Goal: Transaction & Acquisition: Book appointment/travel/reservation

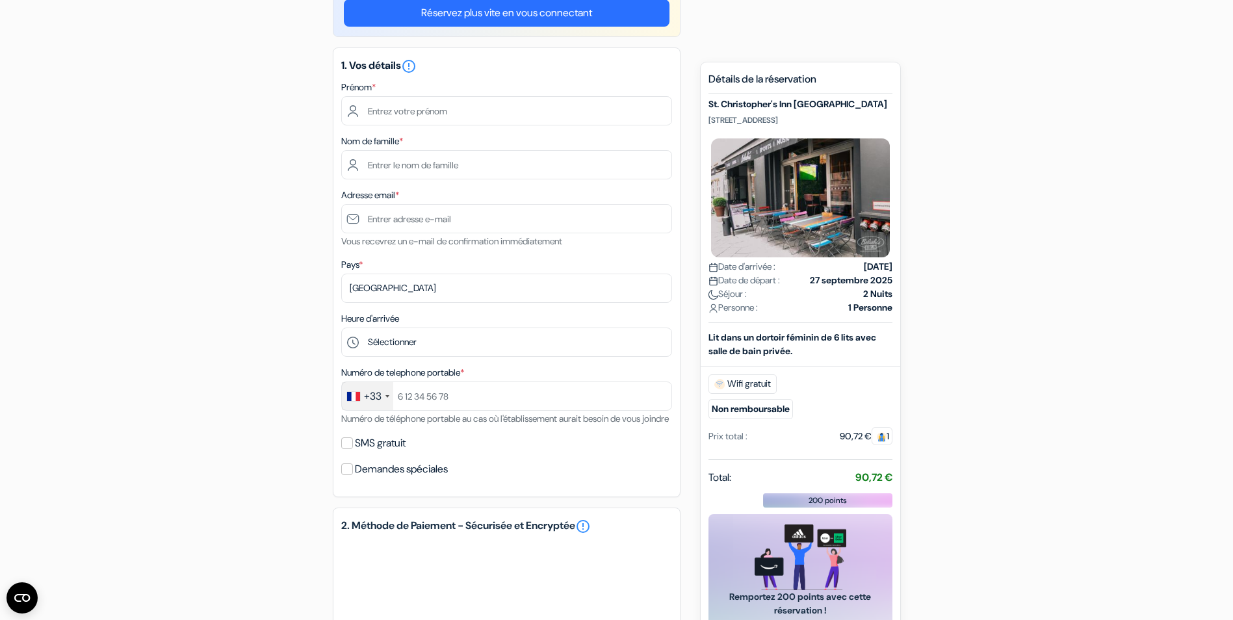
scroll to position [65, 0]
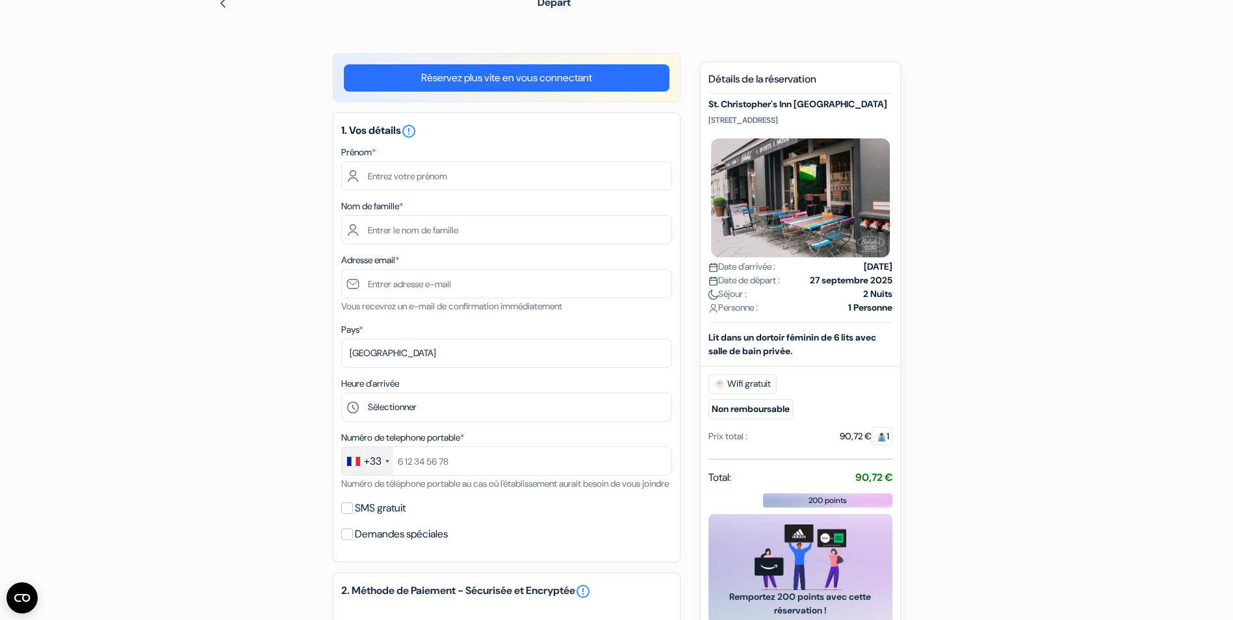
drag, startPoint x: 836, startPoint y: 122, endPoint x: 716, endPoint y: 122, distance: 120.2
click at [716, 122] on p "Ziegelstraße 28,, Berlin, Allemagne" at bounding box center [800, 120] width 184 height 10
drag, startPoint x: 716, startPoint y: 122, endPoint x: 710, endPoint y: 120, distance: 7.0
click at [710, 120] on p "Ziegelstraße 28,, Berlin, Allemagne" at bounding box center [800, 120] width 184 height 10
drag, startPoint x: 835, startPoint y: 119, endPoint x: 700, endPoint y: 117, distance: 134.5
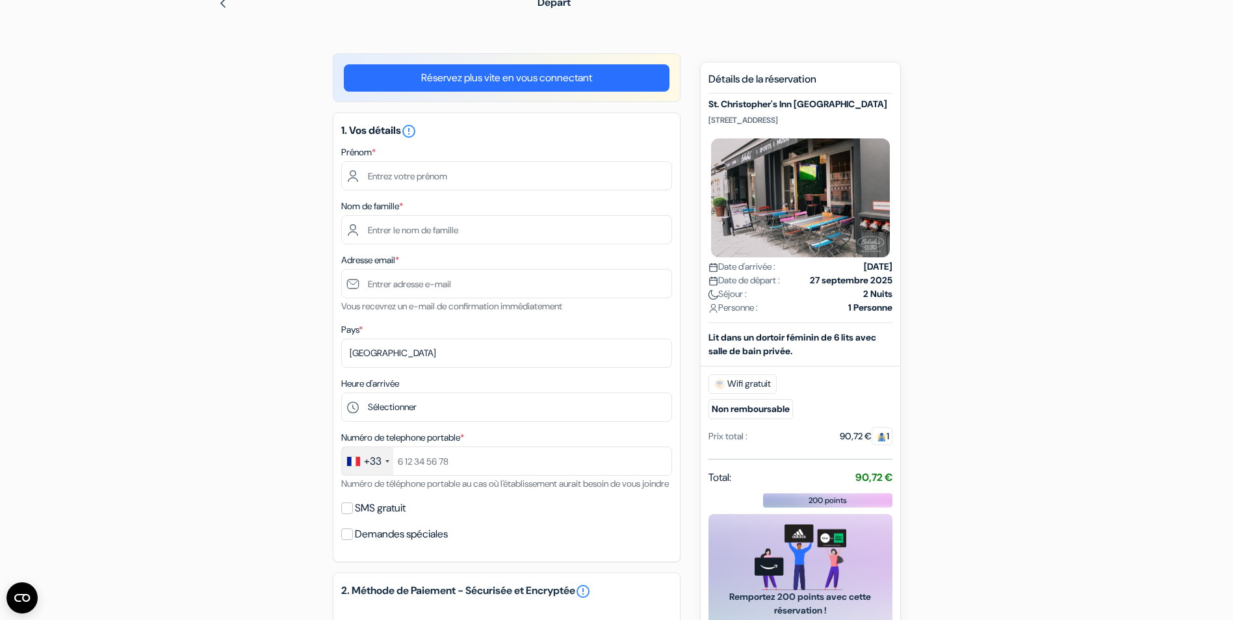
click at [700, 117] on div "Nouvelle Réservation Détails de la réservation St. Christopher's Inn Berlin Mit…" at bounding box center [800, 424] width 201 height 725
drag, startPoint x: 700, startPoint y: 117, endPoint x: 720, endPoint y: 117, distance: 19.5
copy p "Ziegelstraße 28,, Berlin, Allemagne"
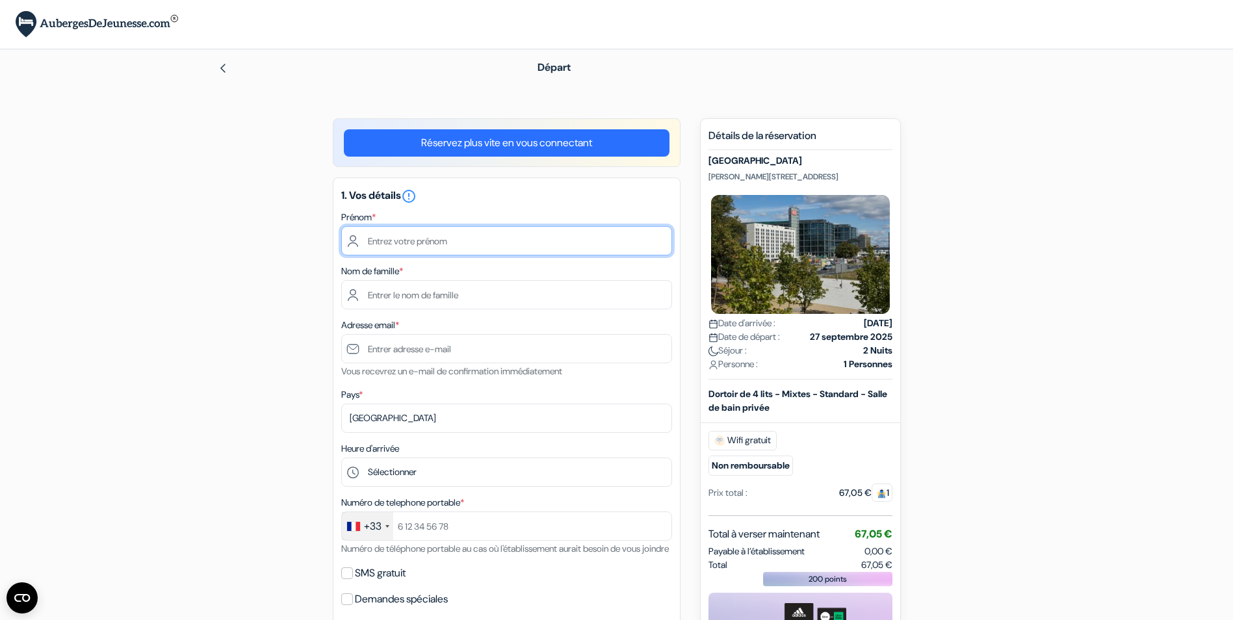
click at [437, 243] on input "text" at bounding box center [506, 240] width 331 height 29
type input "[PERSON_NAME]"
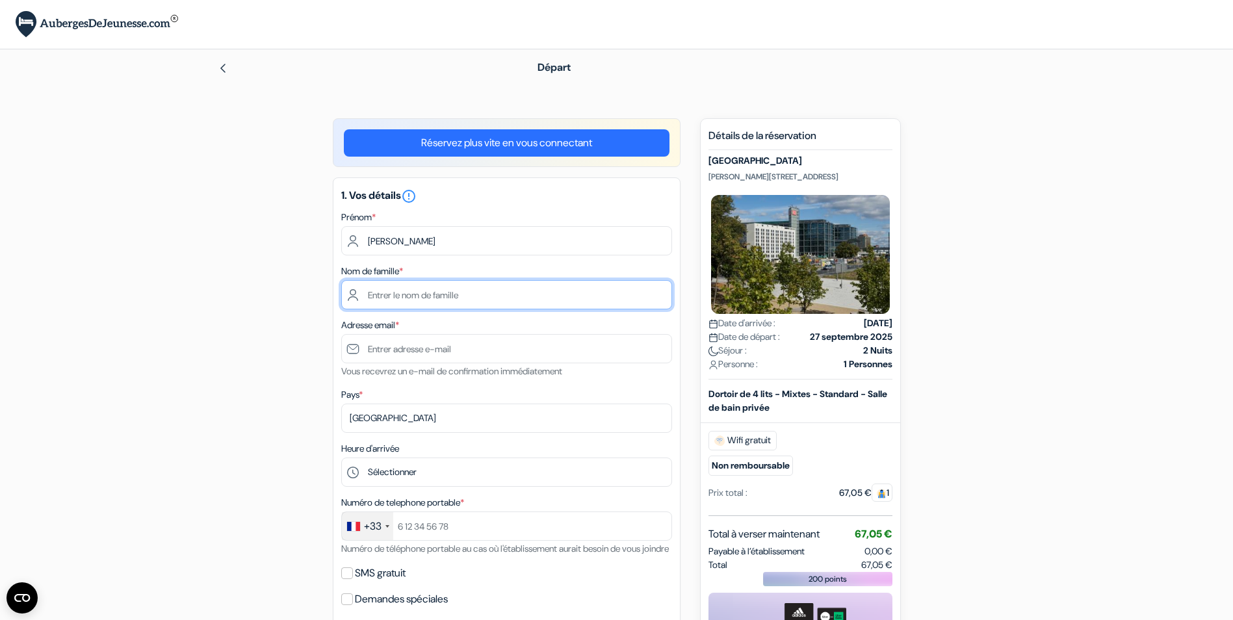
type input "[PERSON_NAME]"
type input "[PERSON_NAME][EMAIL_ADDRESS][PERSON_NAME][DOMAIN_NAME]"
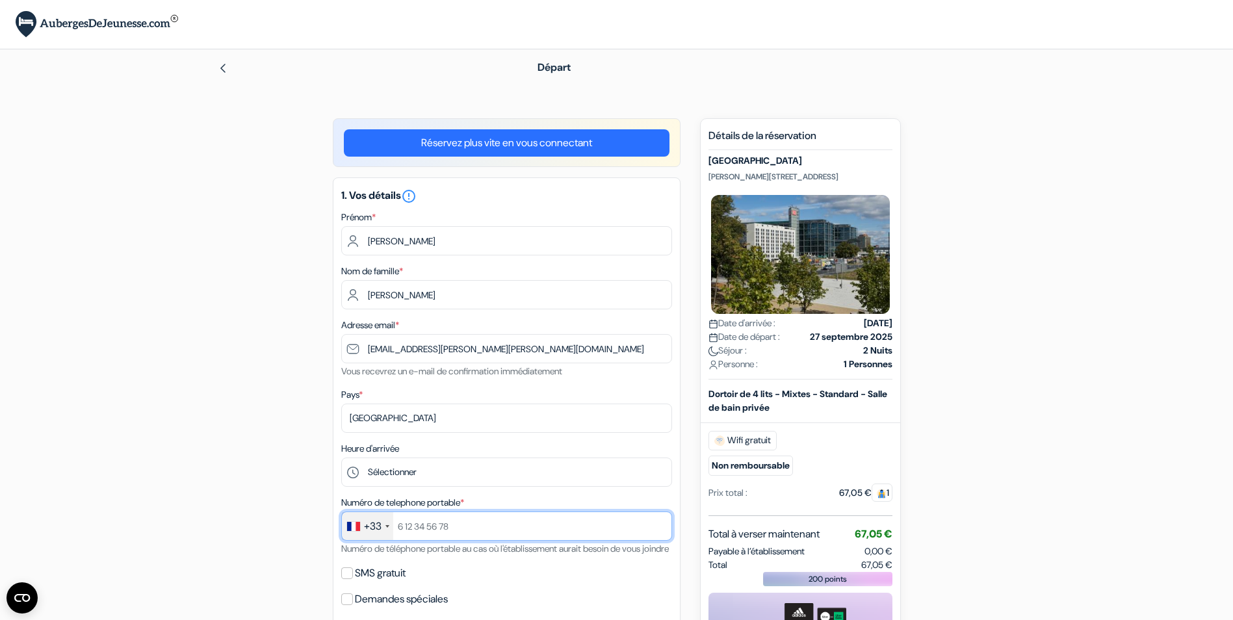
type input "0675822086"
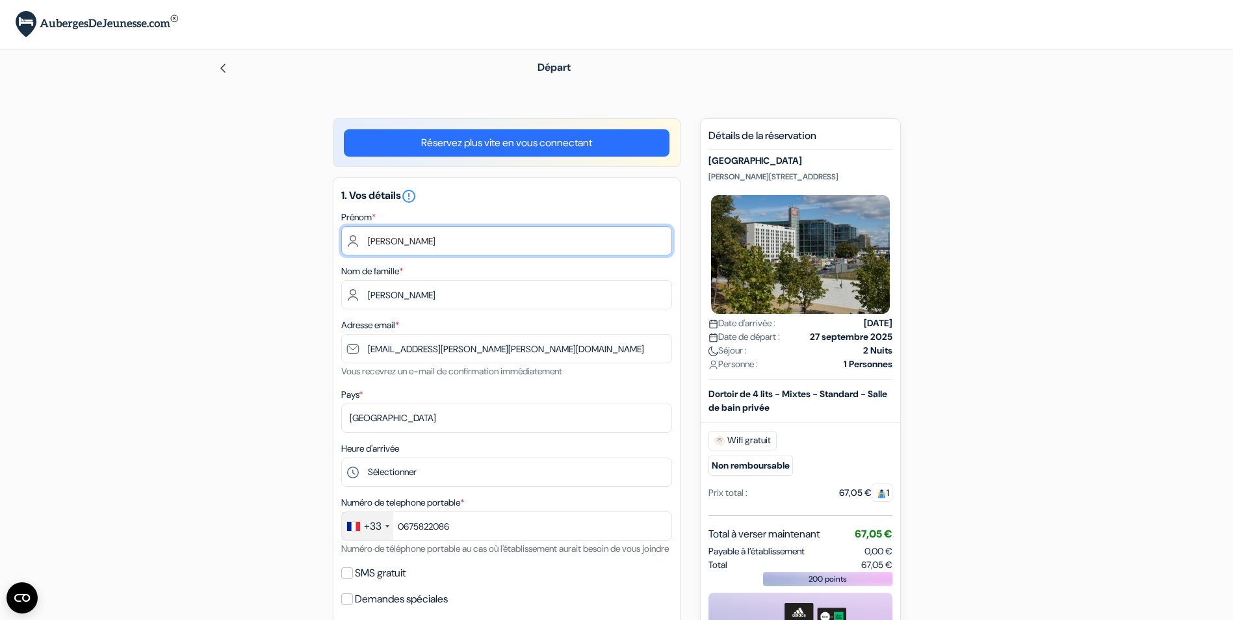
type input "[PERSON_NAME]"
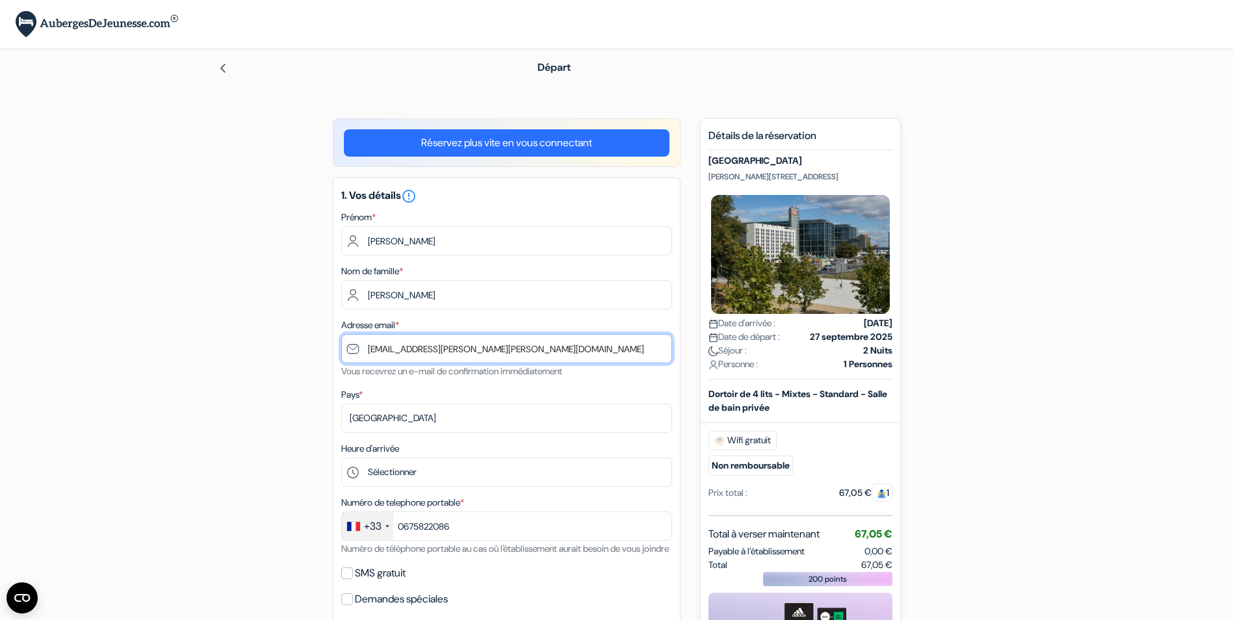
click at [556, 344] on input "[PERSON_NAME][EMAIL_ADDRESS][PERSON_NAME][DOMAIN_NAME]" at bounding box center [506, 348] width 331 height 29
drag, startPoint x: 556, startPoint y: 344, endPoint x: 137, endPoint y: 301, distance: 421.3
click at [137, 301] on form "Départ add_box MEININGER Hotel Berlin Central Station Ella - Trebe - Straße 9, …" at bounding box center [616, 583] width 1233 height 1069
type input "[EMAIL_ADDRESS][DOMAIN_NAME]"
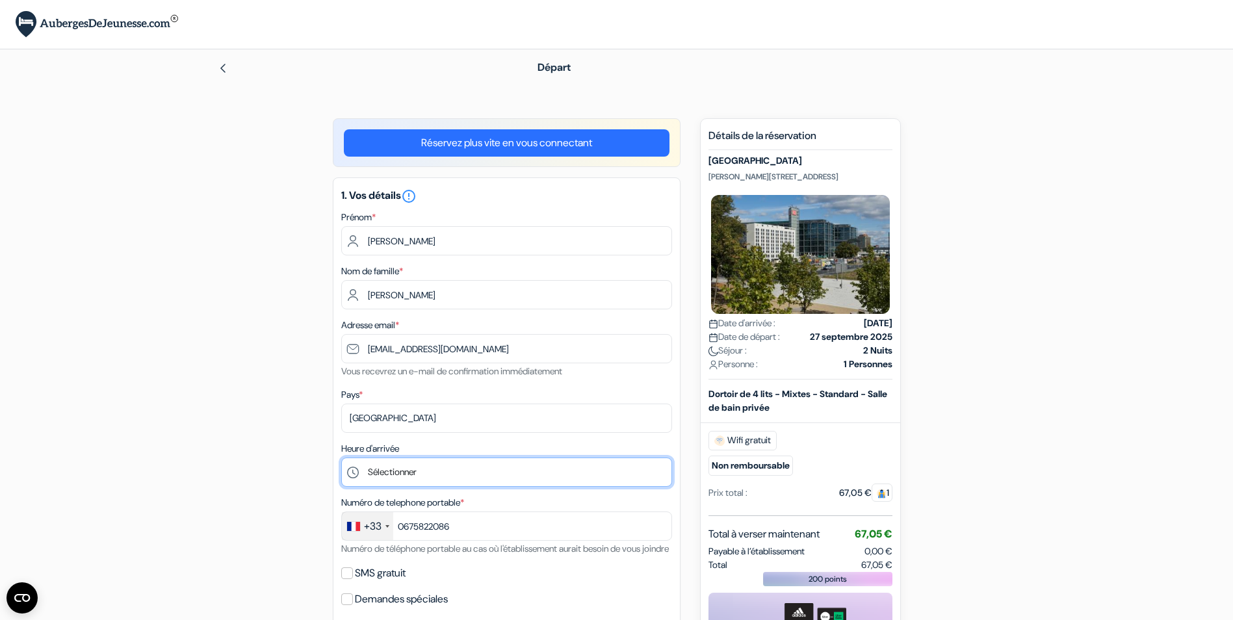
click at [428, 470] on select "Sélectionner 1:00 2:00 3:00 4:00 5:00 6:00 7:00 8:00 9:00 10:00 11:00 12:00 13:…" at bounding box center [506, 471] width 331 height 29
select select "9"
click at [341, 457] on select "Sélectionner 1:00 2:00 3:00 4:00 5:00 6:00 7:00 8:00 9:00 10:00 11:00 12:00 13:…" at bounding box center [506, 471] width 331 height 29
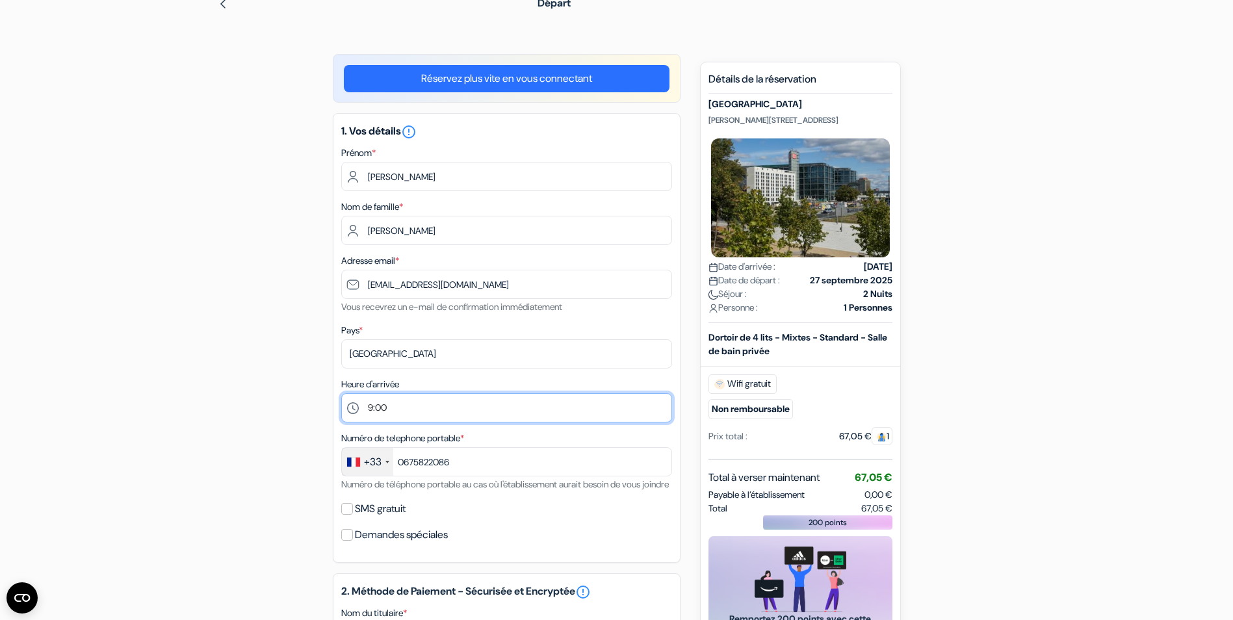
scroll to position [65, 0]
click at [348, 514] on input "SMS gratuit" at bounding box center [347, 508] width 12 height 12
checkbox input "true"
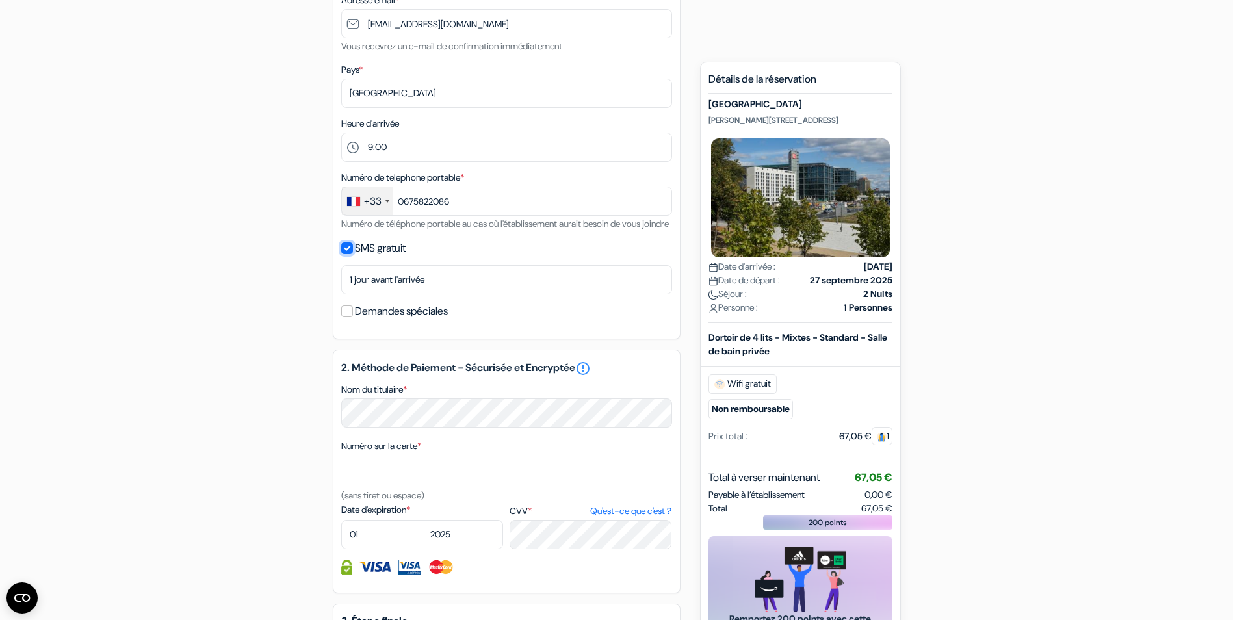
scroll to position [390, 0]
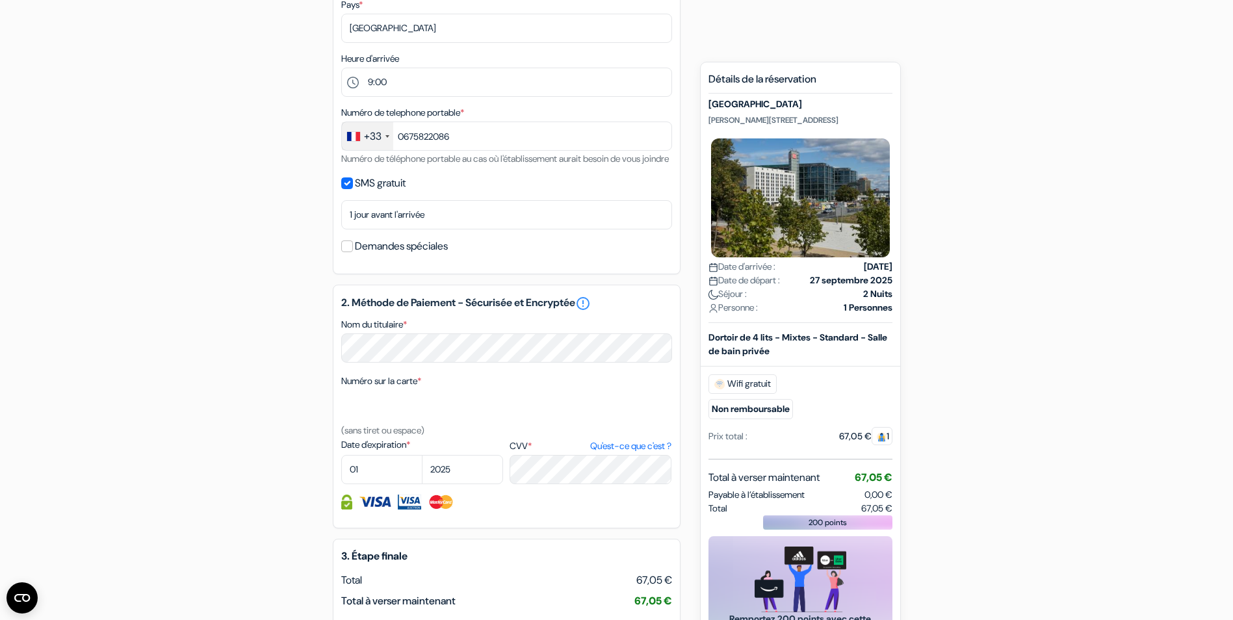
click at [522, 453] on label "CVV * Qu'est-ce que c'est ?" at bounding box center [590, 446] width 162 height 14
click at [0, 0] on textarea "Nom du titulaire *" at bounding box center [0, 0] width 0 height 0
click at [379, 484] on select "01 02 03 04 05 06 07 08 09 10 11 12" at bounding box center [381, 469] width 81 height 29
select select "03"
click at [341, 470] on select "01 02 03 04 05 06 07 08 09 10 11 12" at bounding box center [381, 469] width 81 height 29
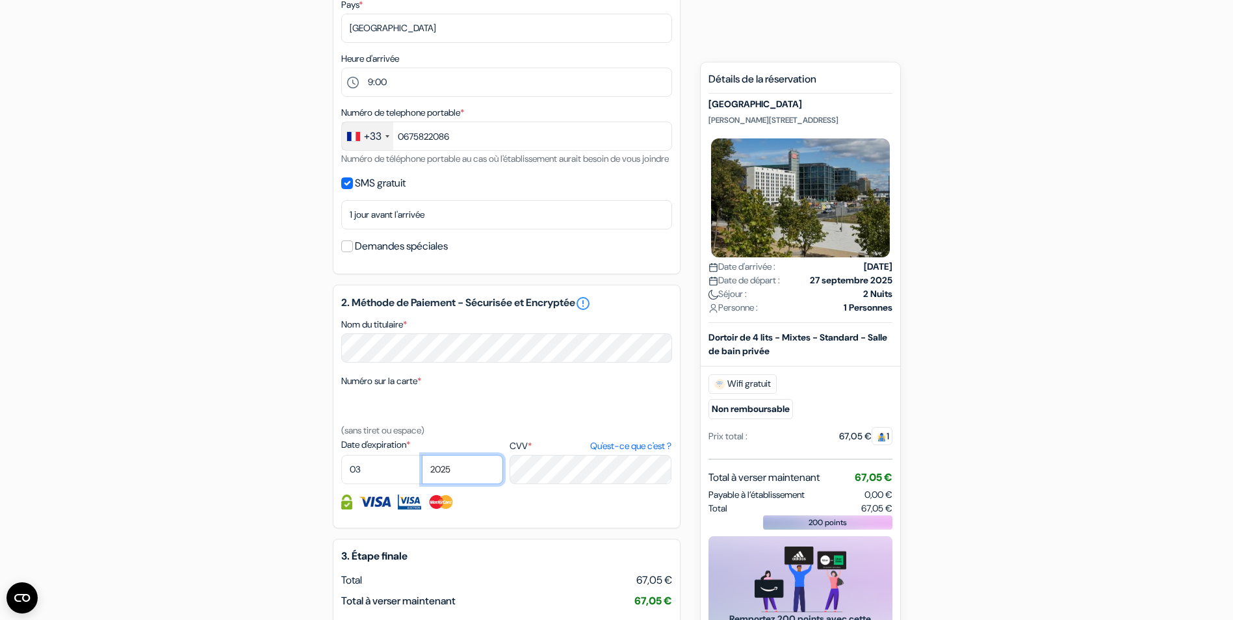
click at [468, 474] on select "2025 2026 2027 2028 2029 2030 2031 2032 2033 2034 2035 2036 2037 2038 2039 2040…" at bounding box center [462, 469] width 81 height 29
select select "2027"
click at [422, 470] on select "2025 2026 2027 2028 2029 2030 2031 2032 2033 2034 2035 2036 2037 2038 2039 2040…" at bounding box center [462, 469] width 81 height 29
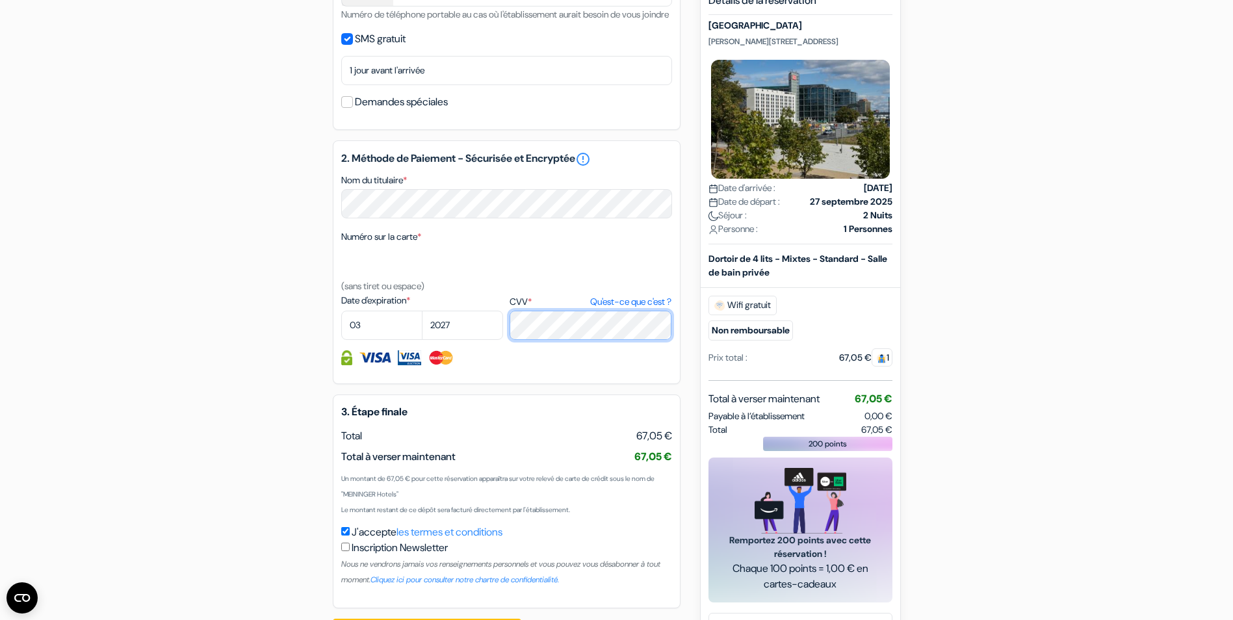
scroll to position [585, 0]
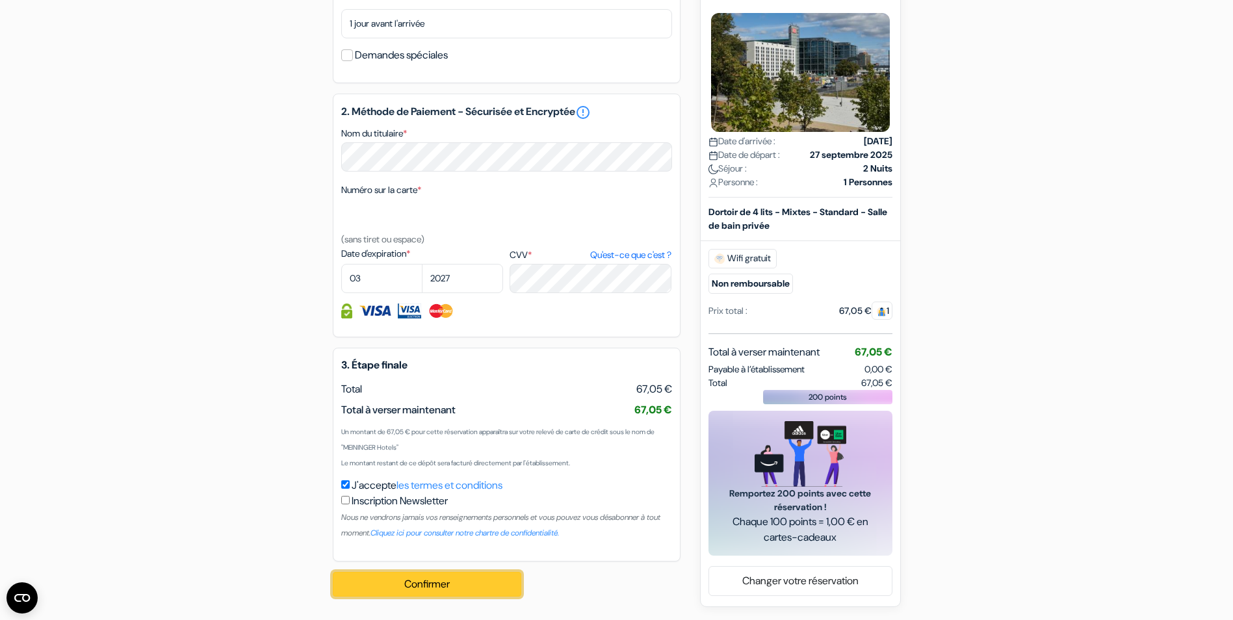
click at [431, 595] on button "Confirmer Loading..." at bounding box center [427, 584] width 188 height 25
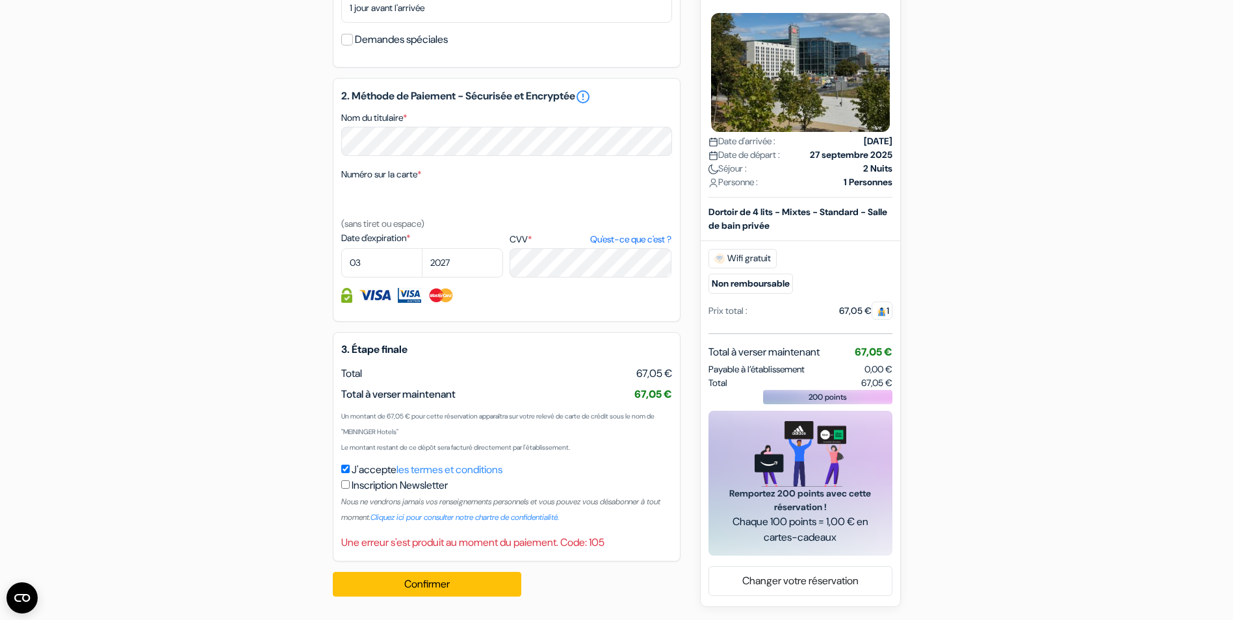
scroll to position [612, 0]
click at [405, 539] on div "Une erreur s'est produit au moment du paiement. Code: 105" at bounding box center [506, 543] width 331 height 16
click at [419, 585] on button "Confirmer Loading..." at bounding box center [427, 584] width 188 height 25
click at [593, 543] on div "Une erreur s'est produit au moment du paiement. Code: 105" at bounding box center [506, 543] width 331 height 16
click at [548, 227] on div "Numéro sur la carte * (sans tiret ou espace)" at bounding box center [506, 198] width 331 height 65
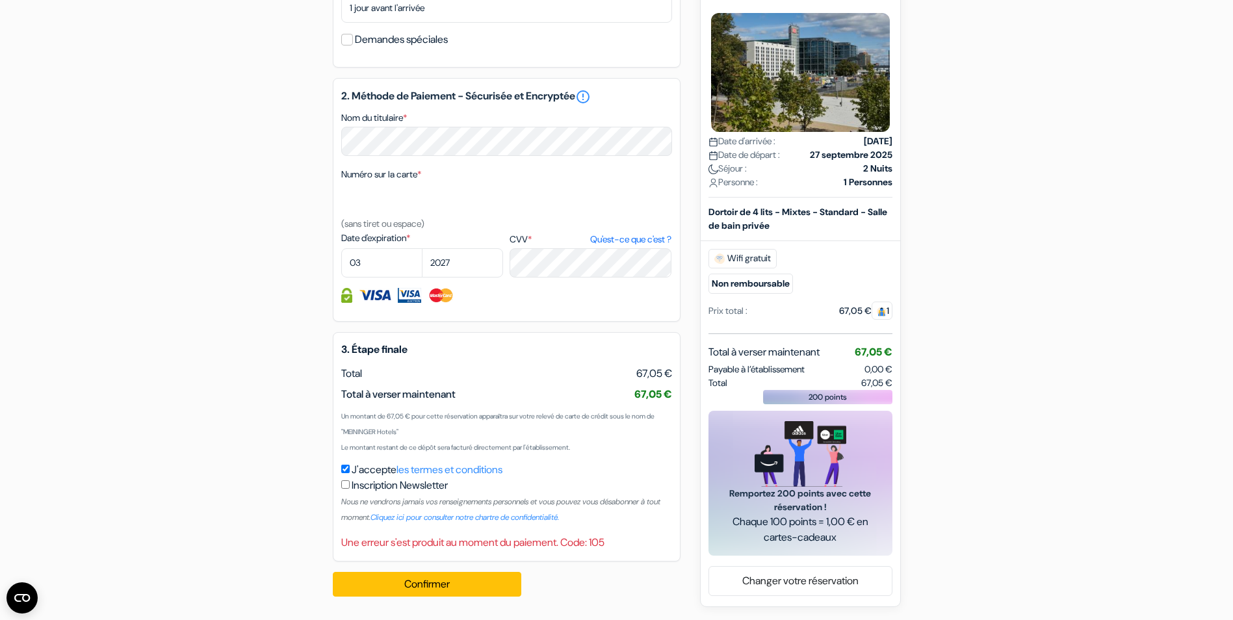
click at [343, 483] on input "checkbox" at bounding box center [345, 484] width 8 height 8
checkbox input "false"
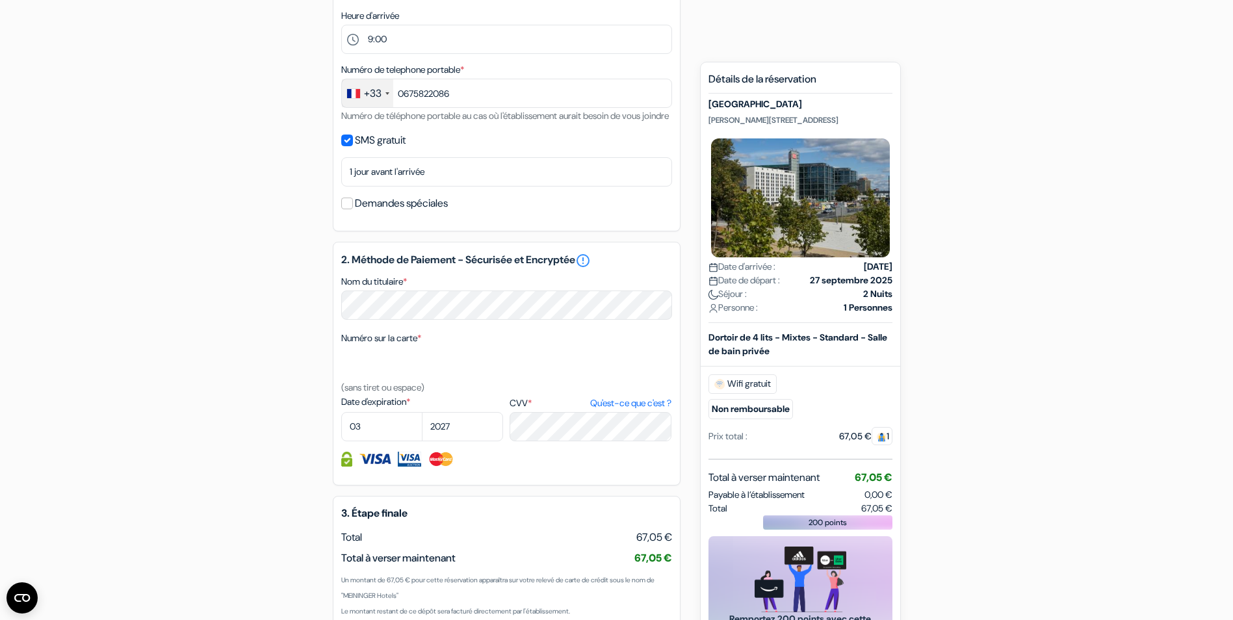
scroll to position [417, 0]
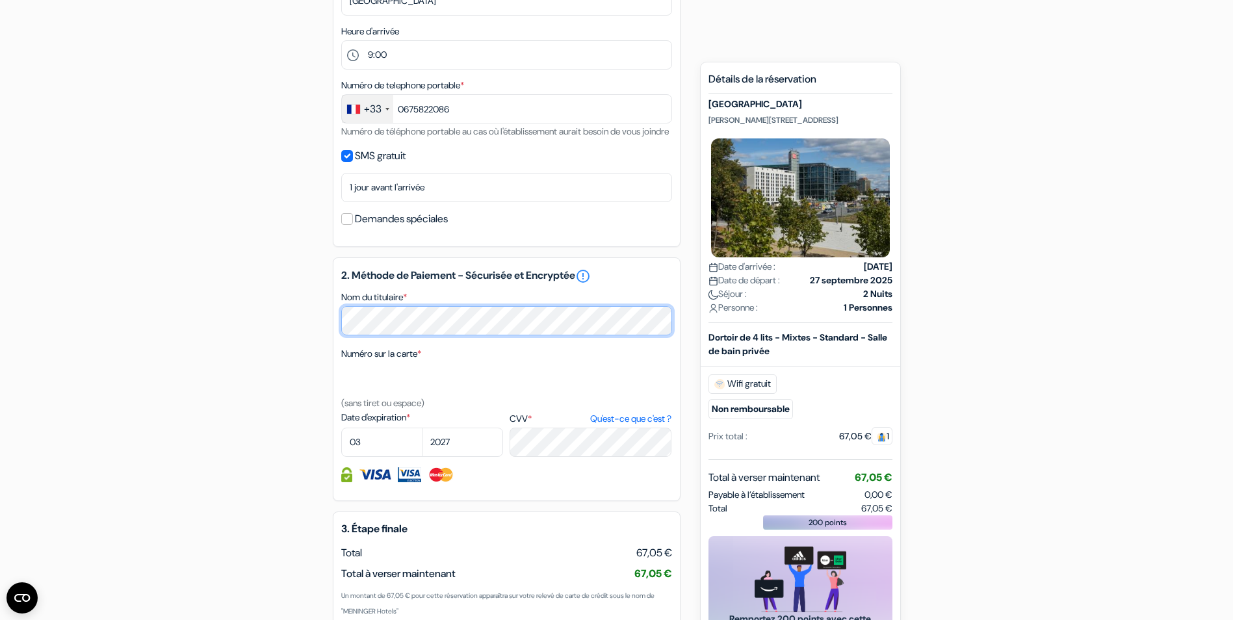
click at [217, 321] on div "add_box MEININGER Hotel Berlin Central Station Ella - Trebe - Straße 9, Berlin,…" at bounding box center [617, 243] width 858 height 1085
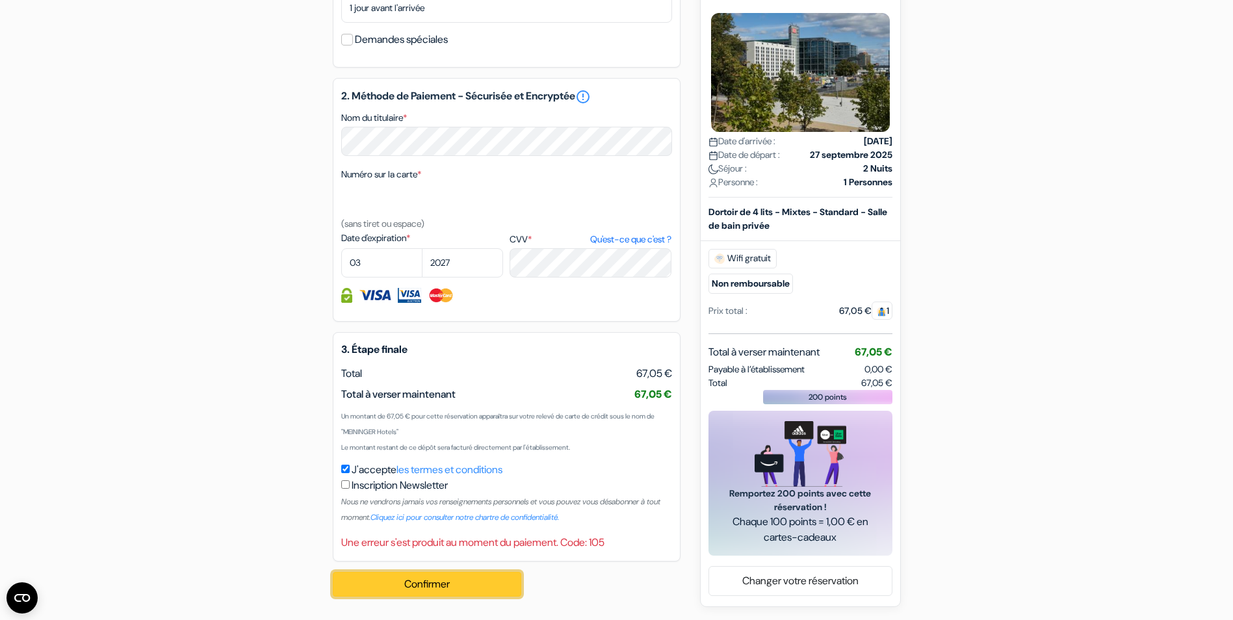
click at [452, 585] on button "Confirmer Loading..." at bounding box center [427, 584] width 188 height 25
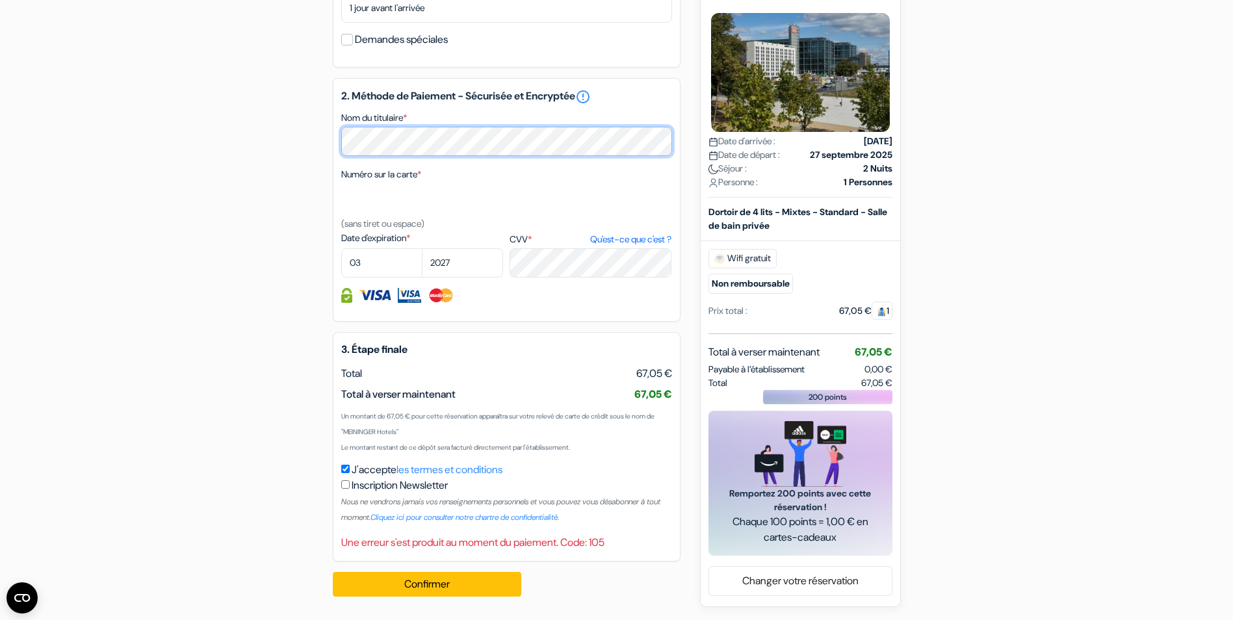
scroll to position [612, 0]
click at [374, 289] on img at bounding box center [375, 295] width 32 height 15
click at [375, 300] on img at bounding box center [375, 295] width 32 height 15
click at [422, 296] on div at bounding box center [506, 295] width 331 height 15
click at [375, 298] on img at bounding box center [375, 295] width 32 height 15
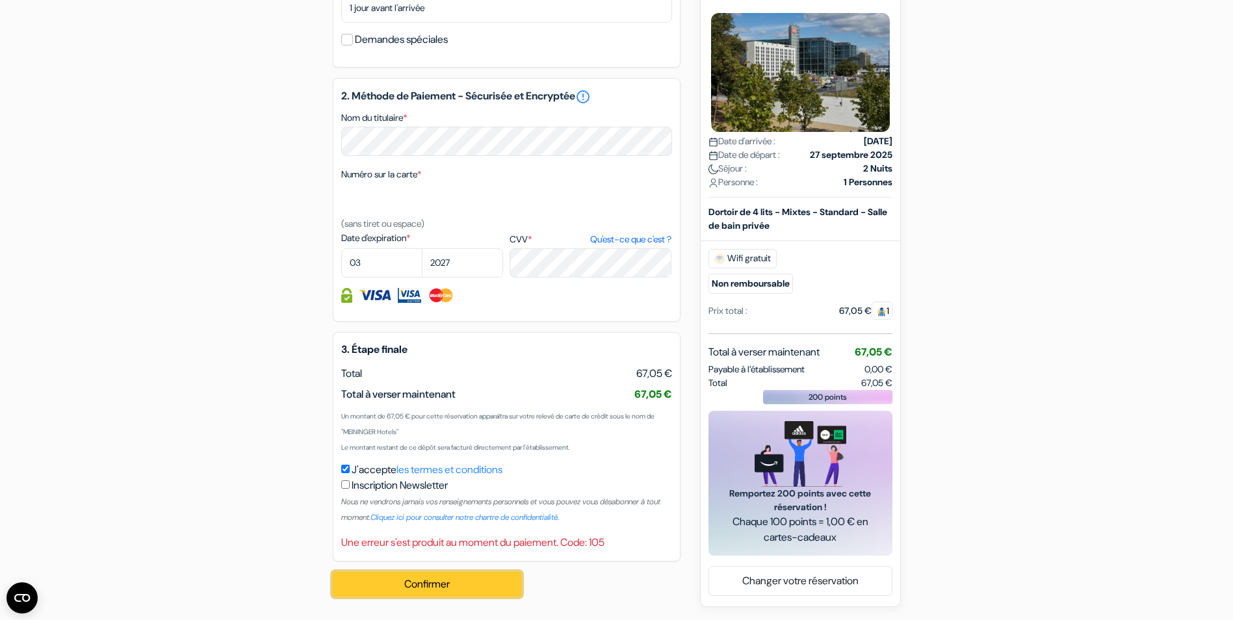
click at [392, 579] on button "Confirmer Loading..." at bounding box center [427, 584] width 188 height 25
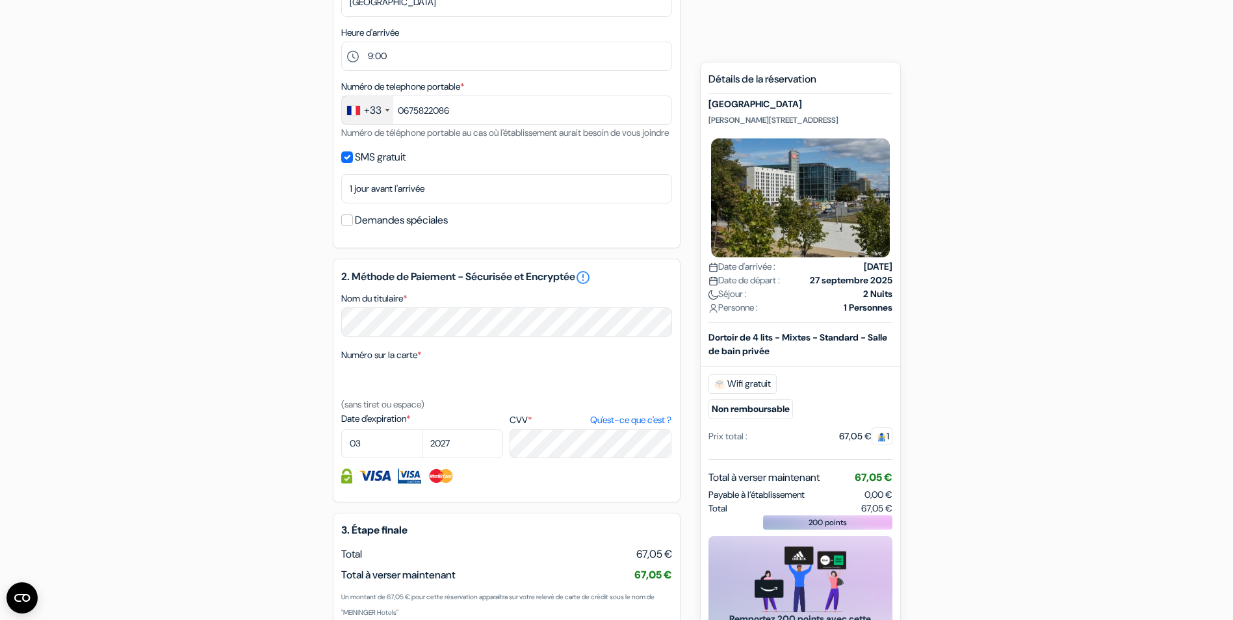
scroll to position [92, 0]
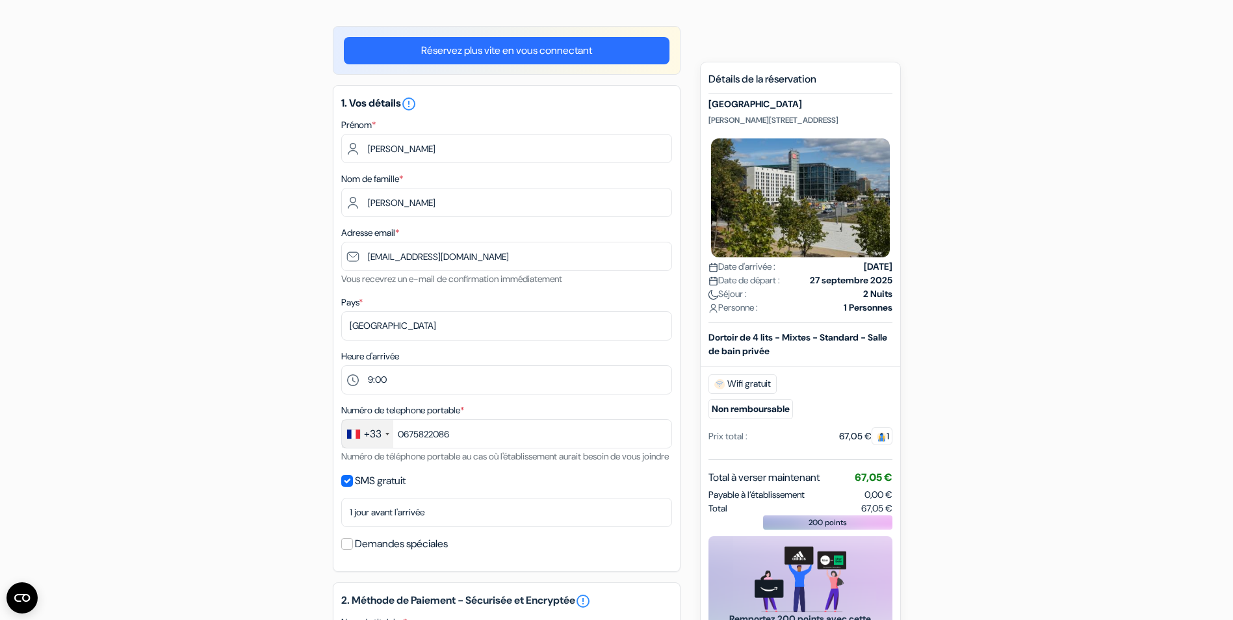
click at [824, 309] on div "Personne : 1 Personnes" at bounding box center [800, 308] width 184 height 14
click at [781, 346] on b "Dortoir de 4 lits - Mixtes - Standard - Salle de bain privée" at bounding box center [797, 343] width 179 height 25
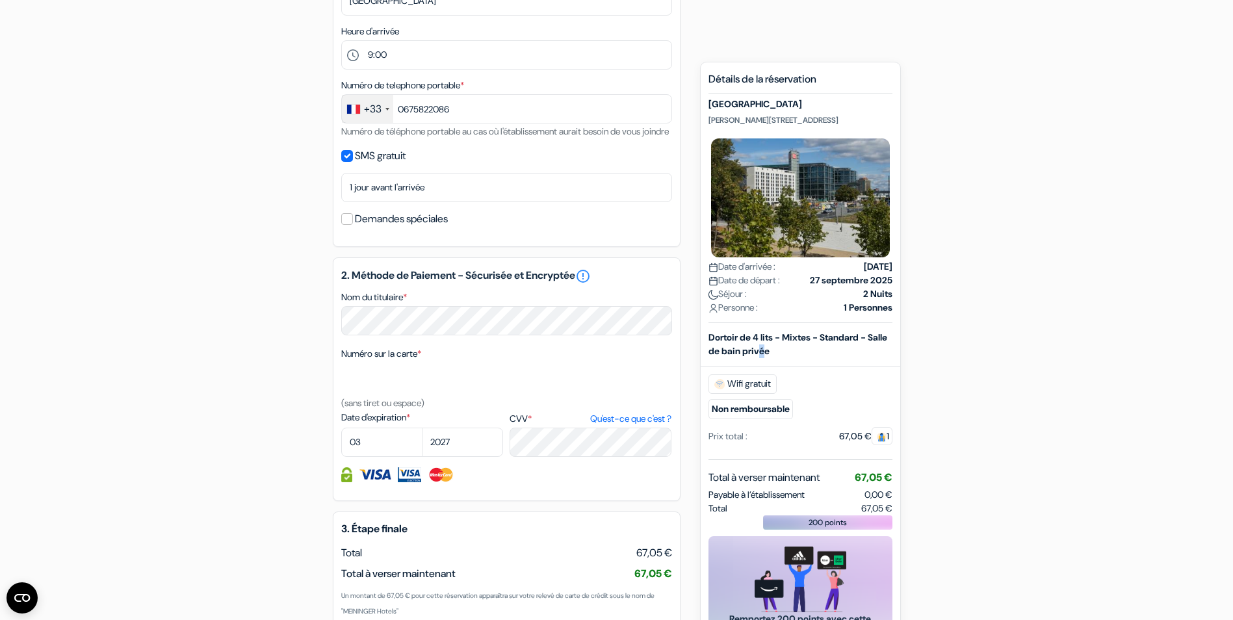
scroll to position [612, 0]
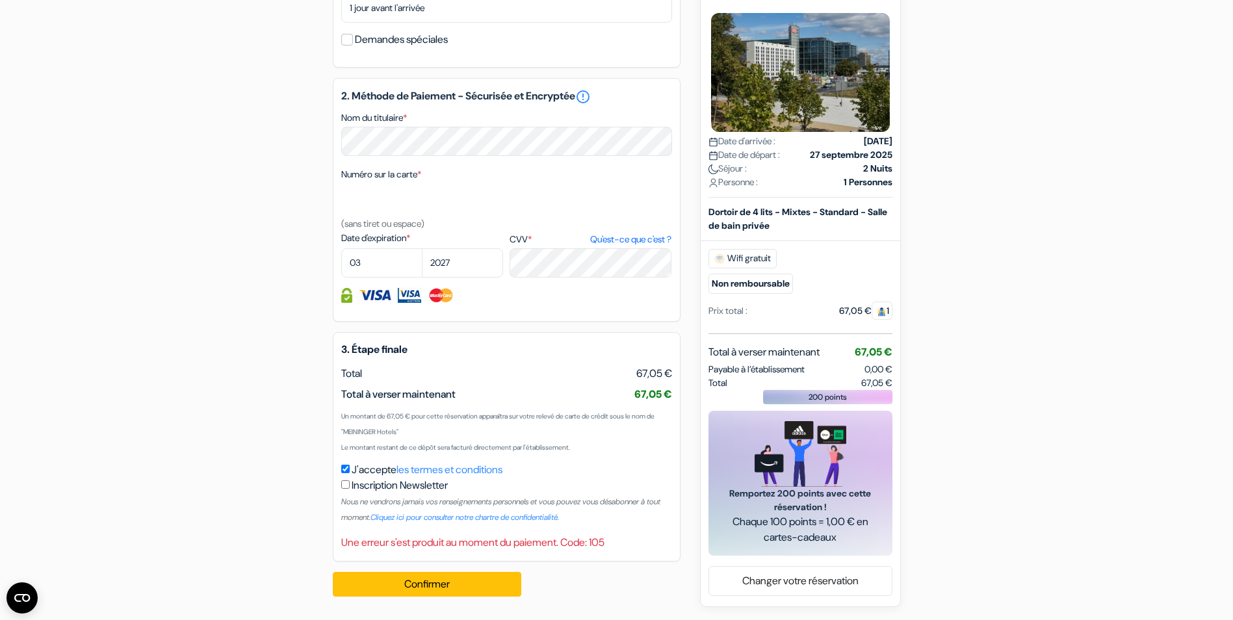
click at [466, 233] on label "Date d'expiration *" at bounding box center [422, 238] width 162 height 14
click at [0, 0] on textarea "Nom du titulaire *" at bounding box center [0, 0] width 0 height 0
click at [591, 96] on link "error_outline" at bounding box center [583, 97] width 16 height 16
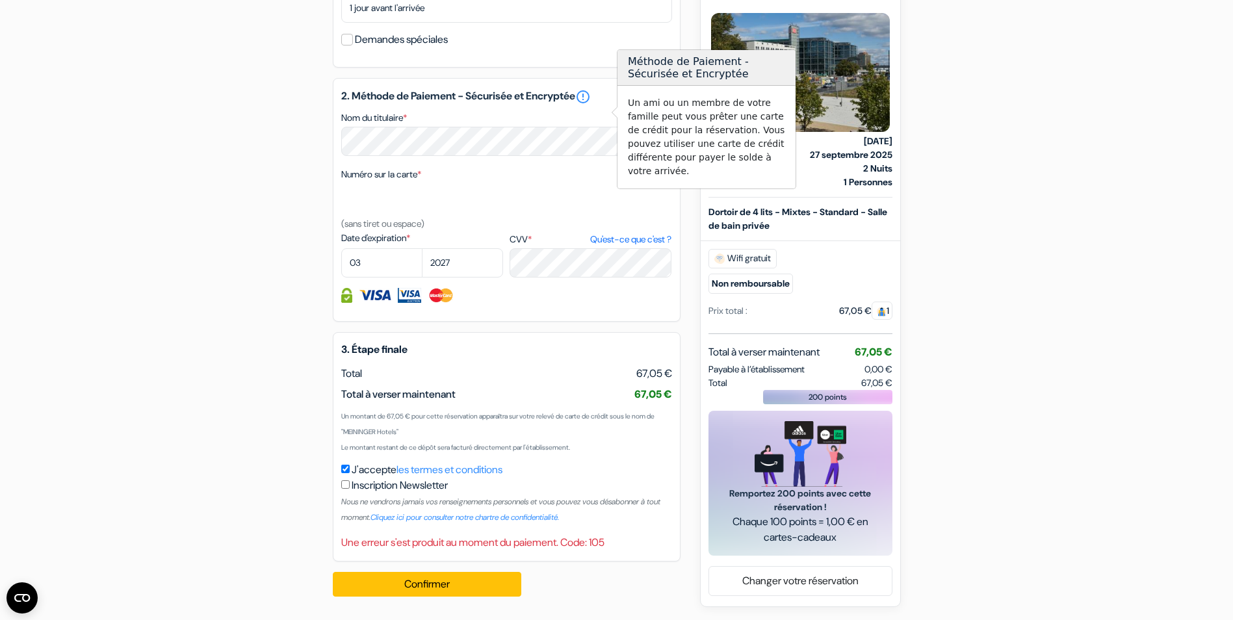
drag, startPoint x: 131, startPoint y: 116, endPoint x: 124, endPoint y: 51, distance: 65.4
click at [131, 116] on form "Départ add_box MEININGER Hotel Berlin Central Station Ella - Trebe - Straße 9, …" at bounding box center [616, 14] width 1233 height 1122
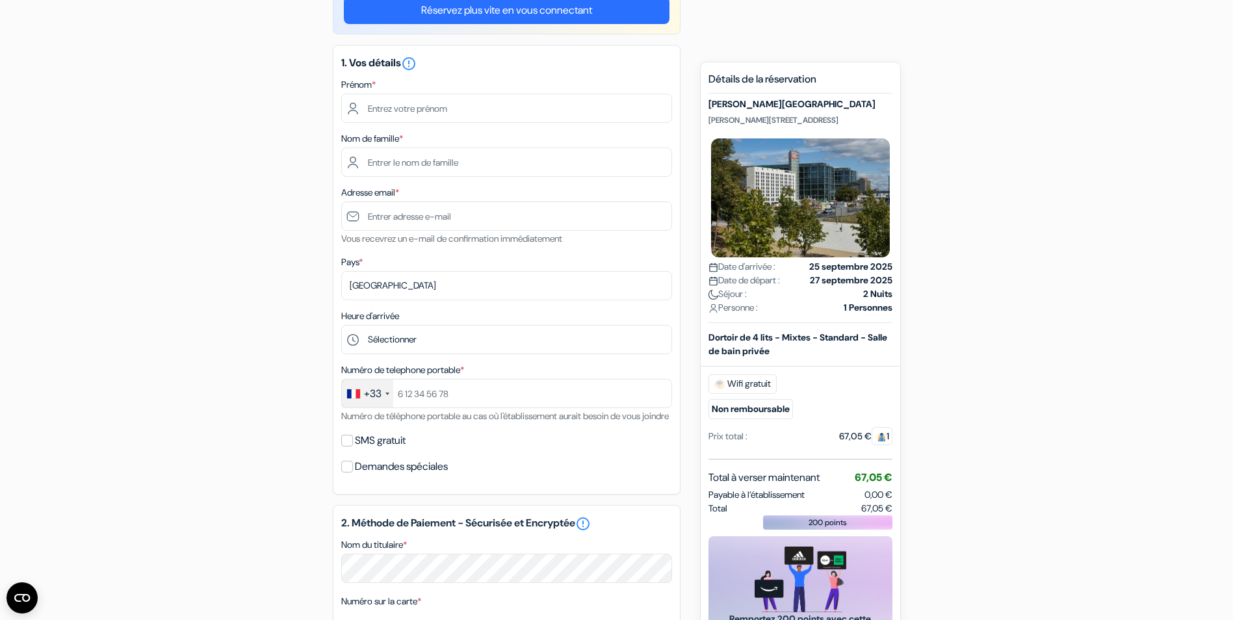
scroll to position [130, 0]
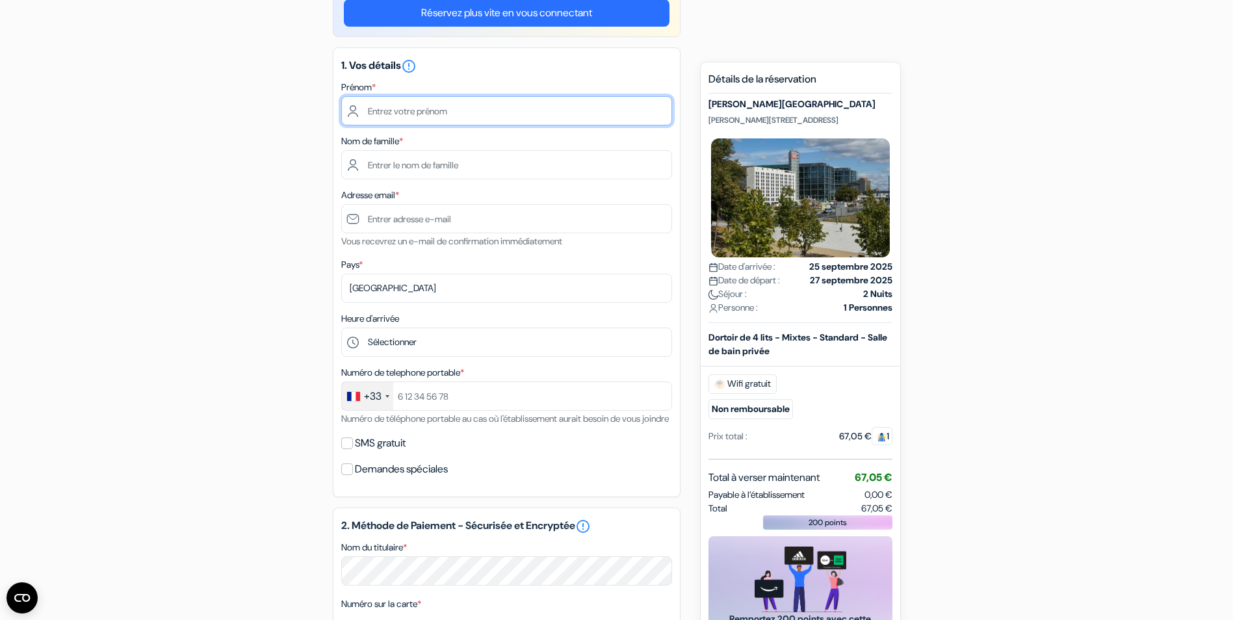
click at [402, 116] on input "text" at bounding box center [506, 110] width 331 height 29
type input "[PERSON_NAME]"
type input "[PERSON_NAME][EMAIL_ADDRESS][PERSON_NAME][DOMAIN_NAME]"
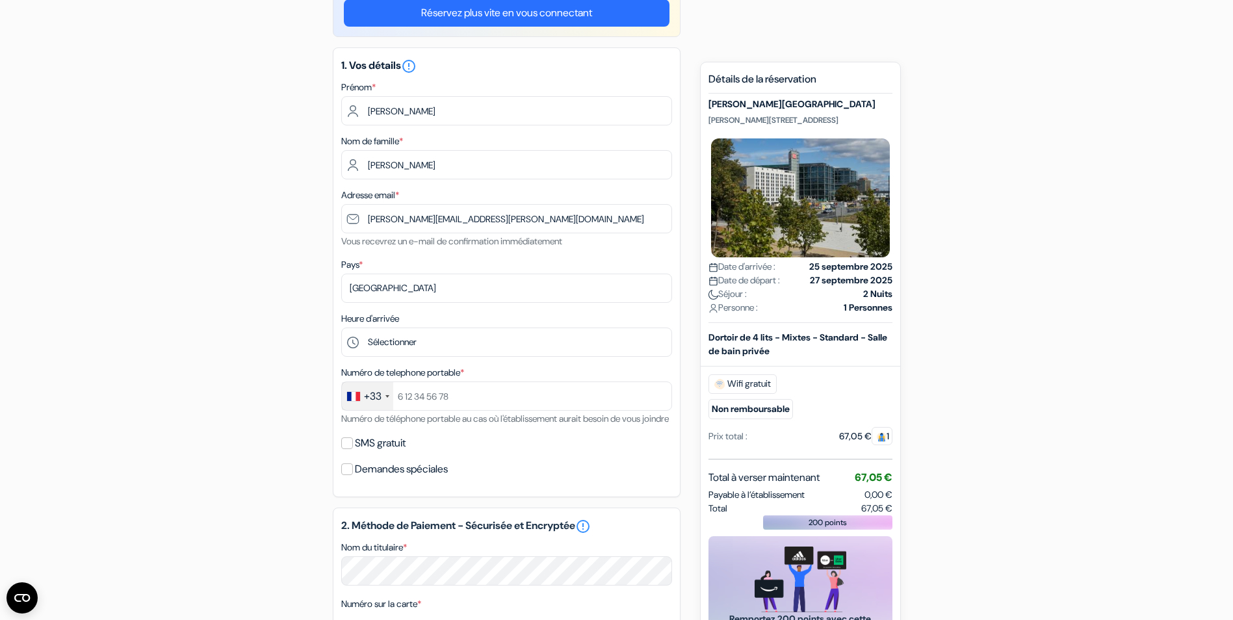
type input "0675822086"
type input "Luz Angela"
click at [511, 221] on input "luz-angela.torres-correa@thalesgroup.com" at bounding box center [506, 218] width 331 height 29
drag, startPoint x: 589, startPoint y: 219, endPoint x: 148, endPoint y: 92, distance: 459.0
click at [57, 152] on form "Départ add_box MEININGER Hotel Berlin Central Station Ella - Trebe - Straße 9, …" at bounding box center [616, 453] width 1233 height 1069
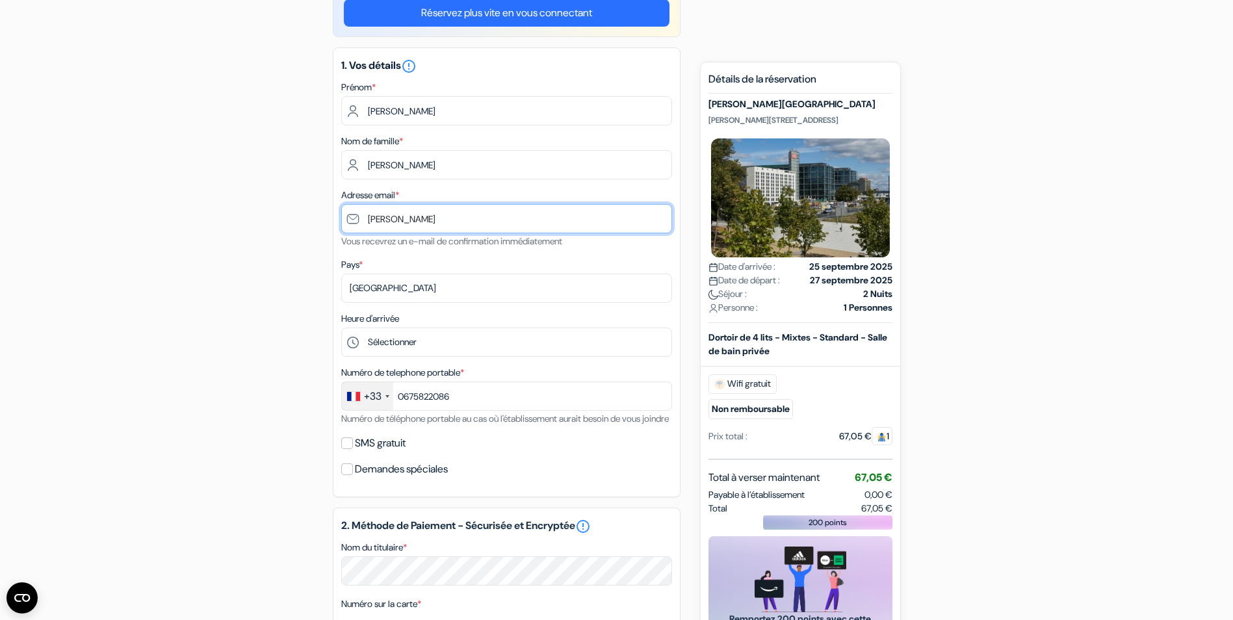
type input "[EMAIL_ADDRESS][DOMAIN_NAME]"
select select "03"
select select "2027"
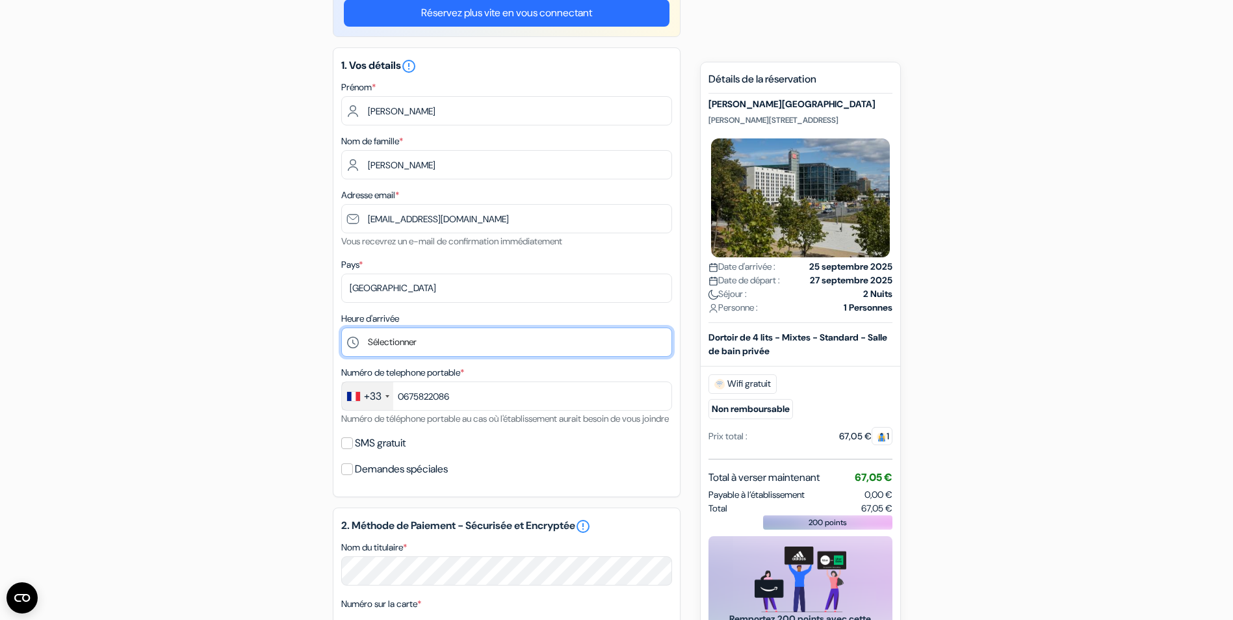
click at [441, 347] on select "Sélectionner 1:00 2:00 3:00 4:00 5:00 6:00 7:00 8:00 9:00 10:00 11:00 12:00 13:…" at bounding box center [506, 341] width 331 height 29
select select "10"
click at [341, 327] on select "Sélectionner 1:00 2:00 3:00 4:00 5:00 6:00 7:00 8:00 9:00 10:00 11:00 12:00 13:…" at bounding box center [506, 341] width 331 height 29
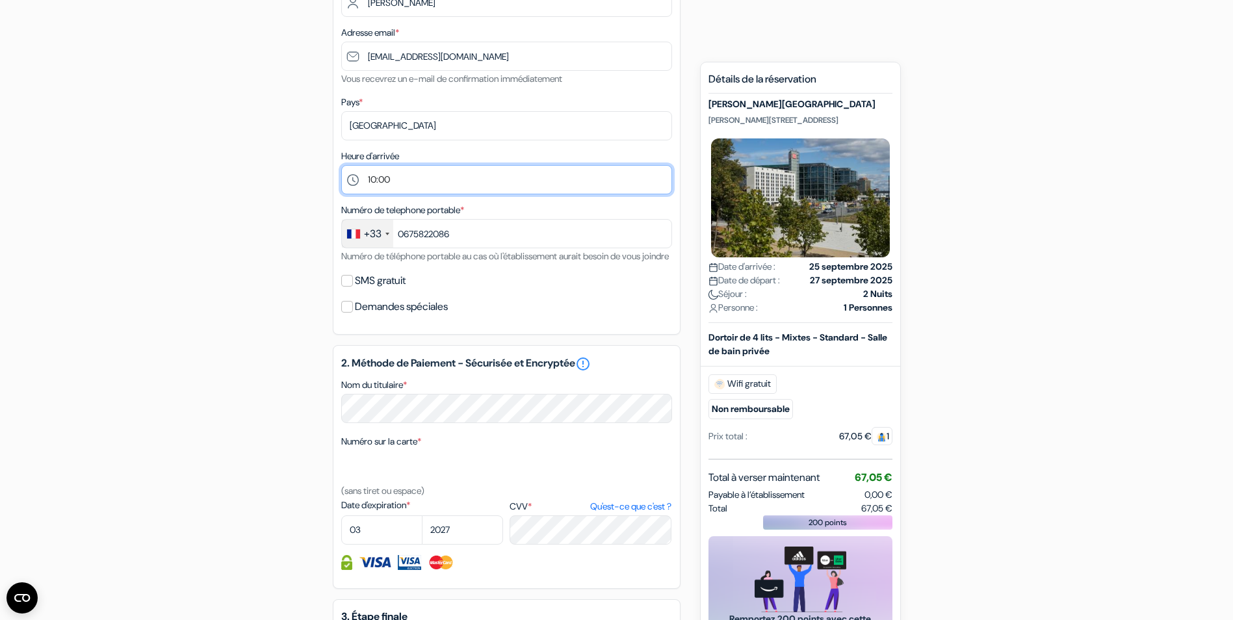
scroll to position [325, 0]
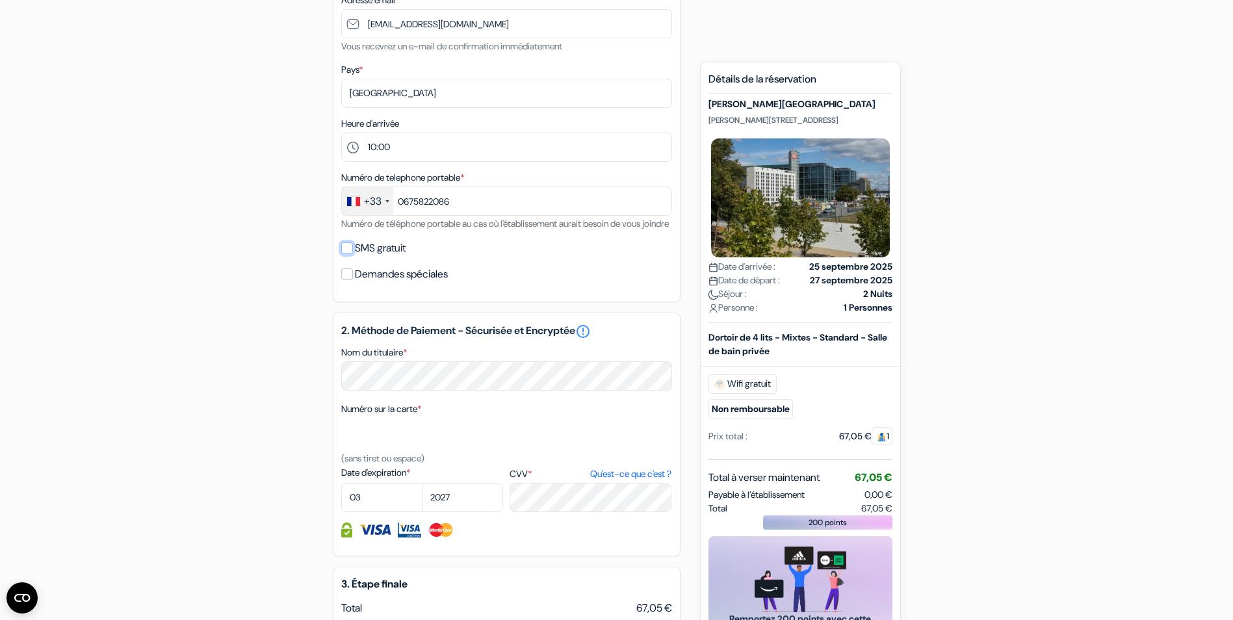
click at [348, 254] on input "SMS gratuit" at bounding box center [347, 248] width 12 height 12
checkbox input "true"
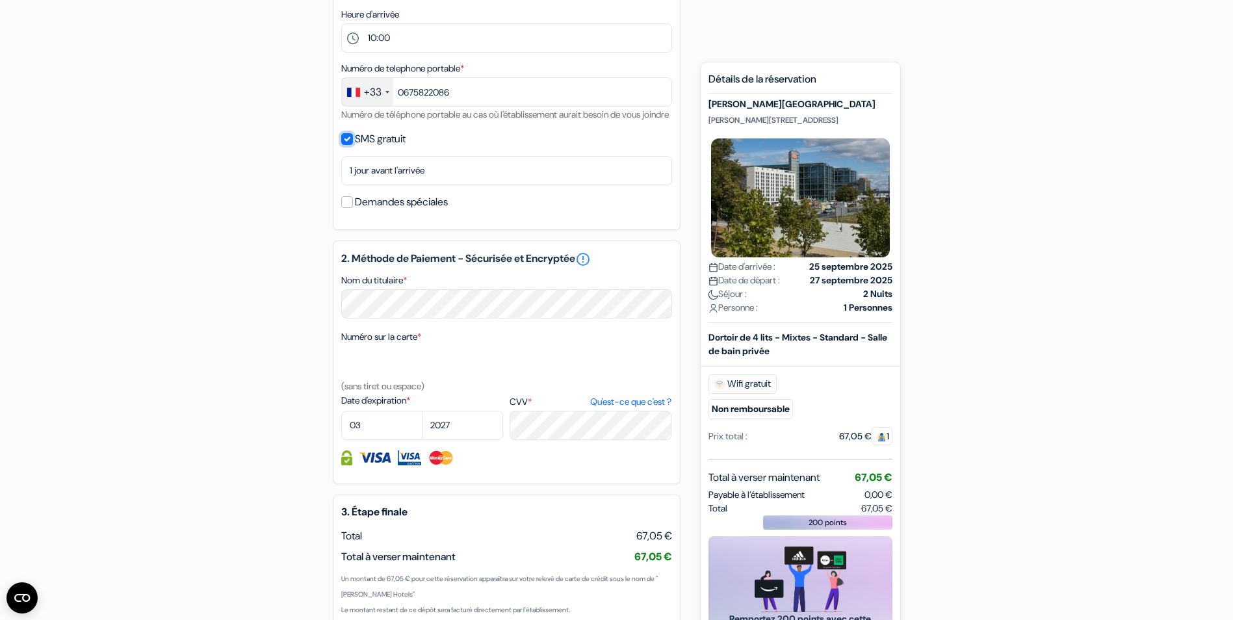
scroll to position [455, 0]
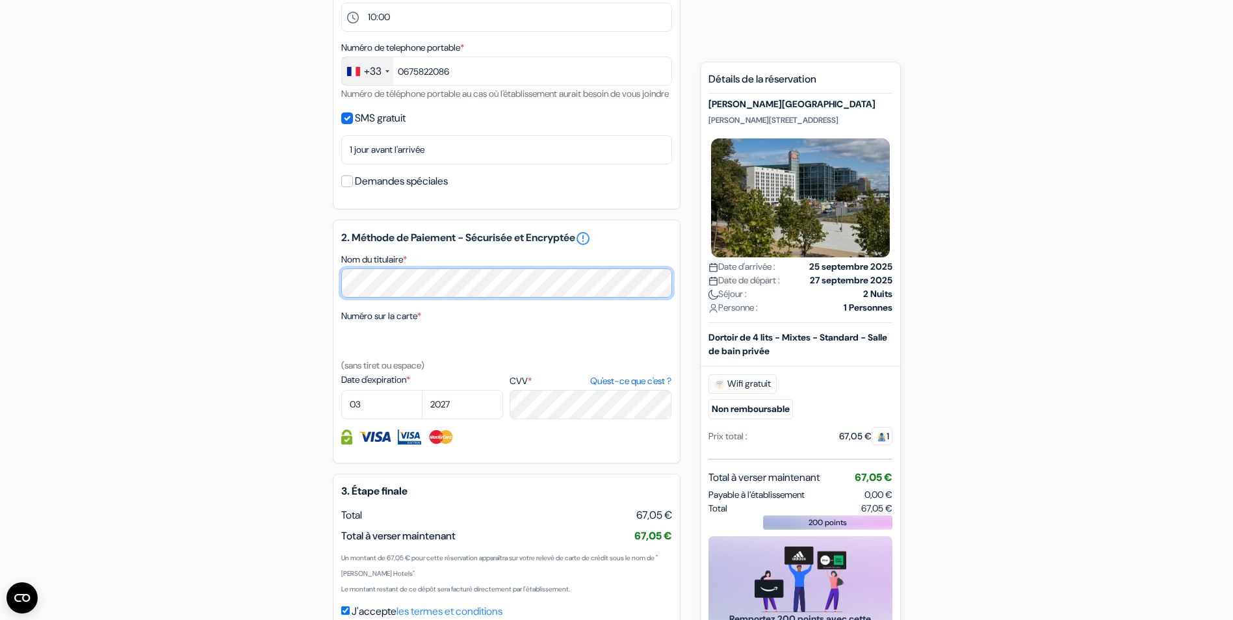
click at [231, 285] on div "add_box MEININGER Hotel Berlin Central Station Ella - Trebe - Straße 9, Berlin,…" at bounding box center [617, 198] width 858 height 1070
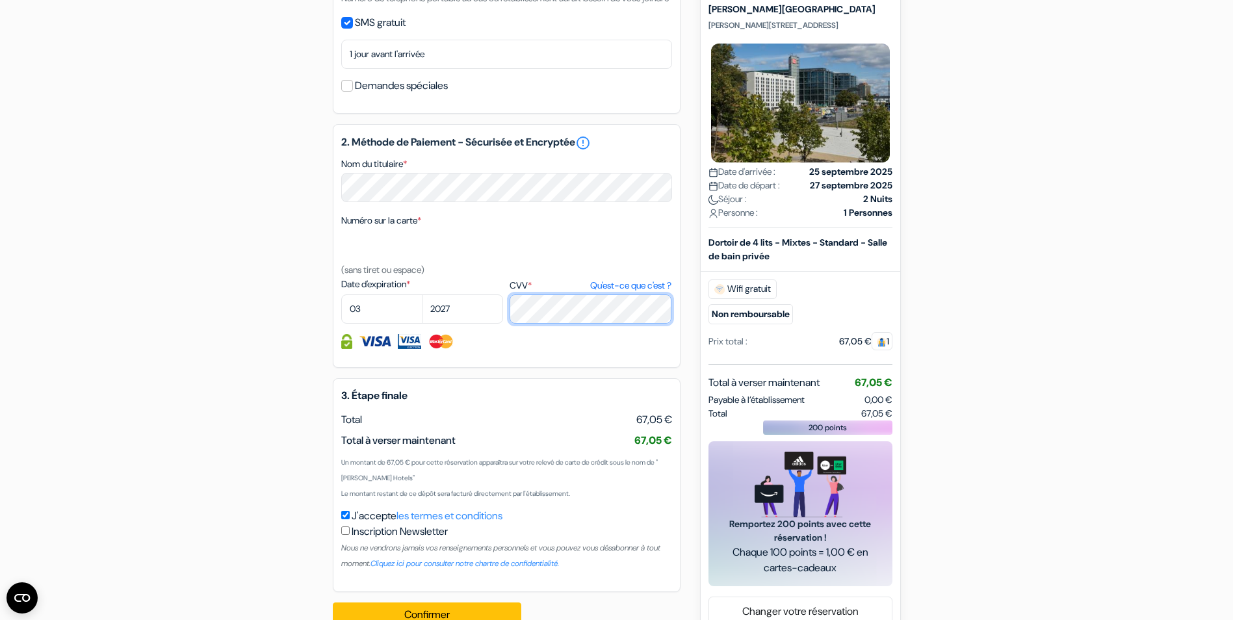
scroll to position [597, 0]
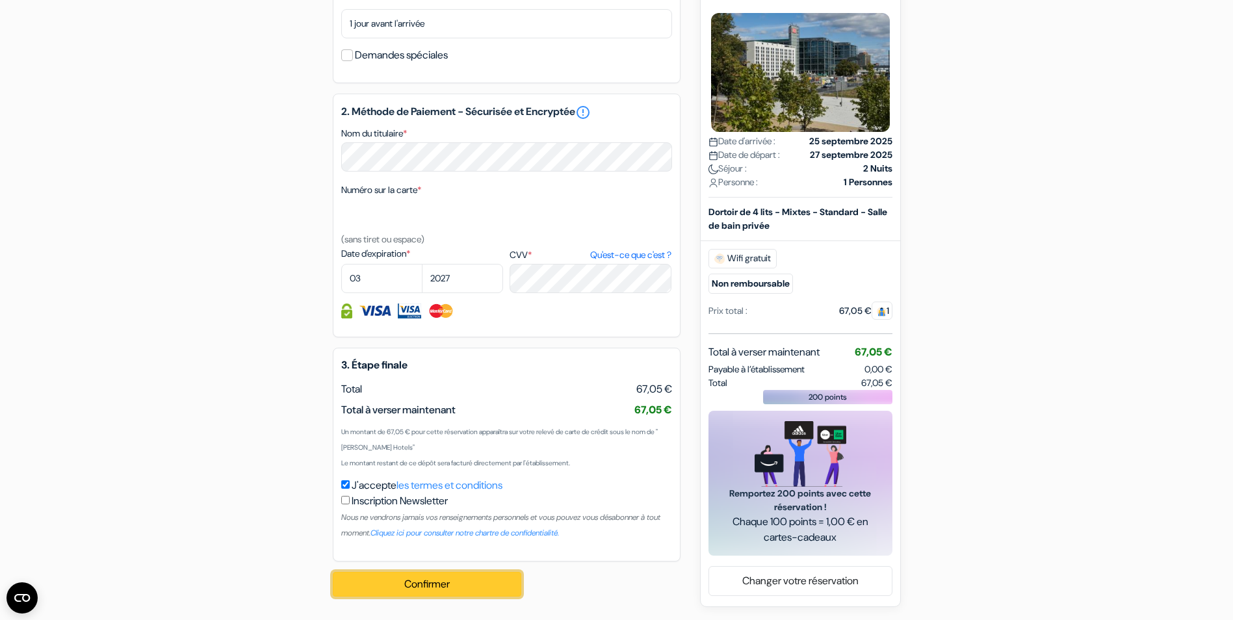
click at [432, 588] on button "Confirmer Loading..." at bounding box center [427, 584] width 188 height 25
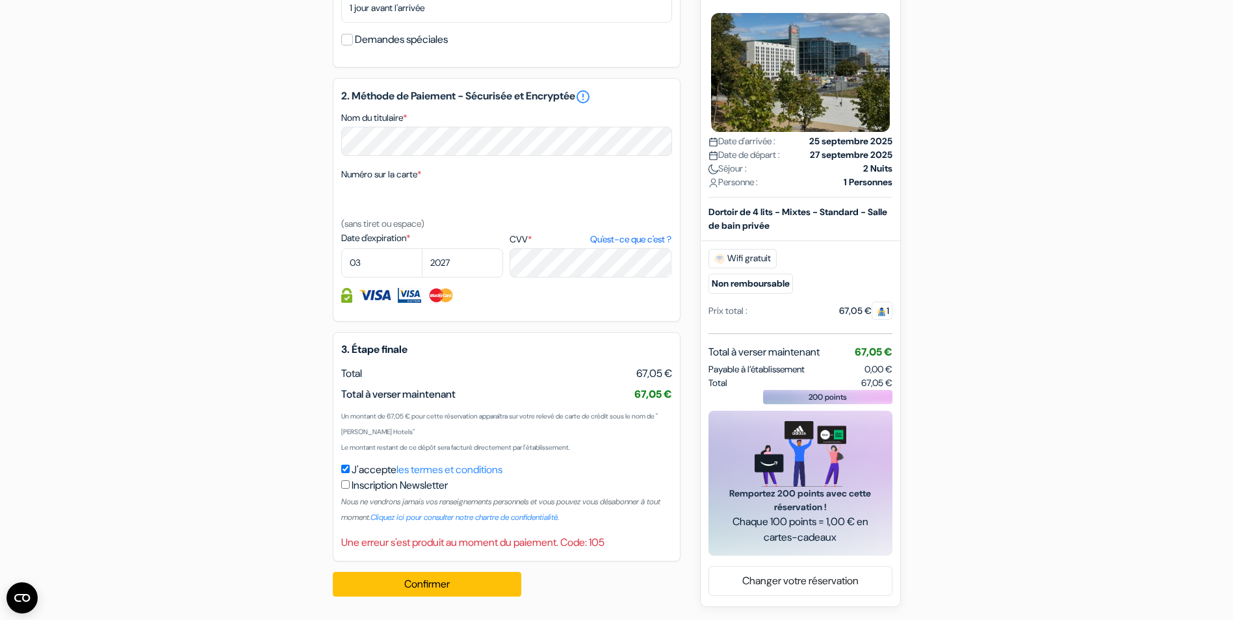
scroll to position [612, 0]
click at [585, 541] on div "Une erreur s'est produit au moment du paiement. Code: 105" at bounding box center [506, 543] width 331 height 16
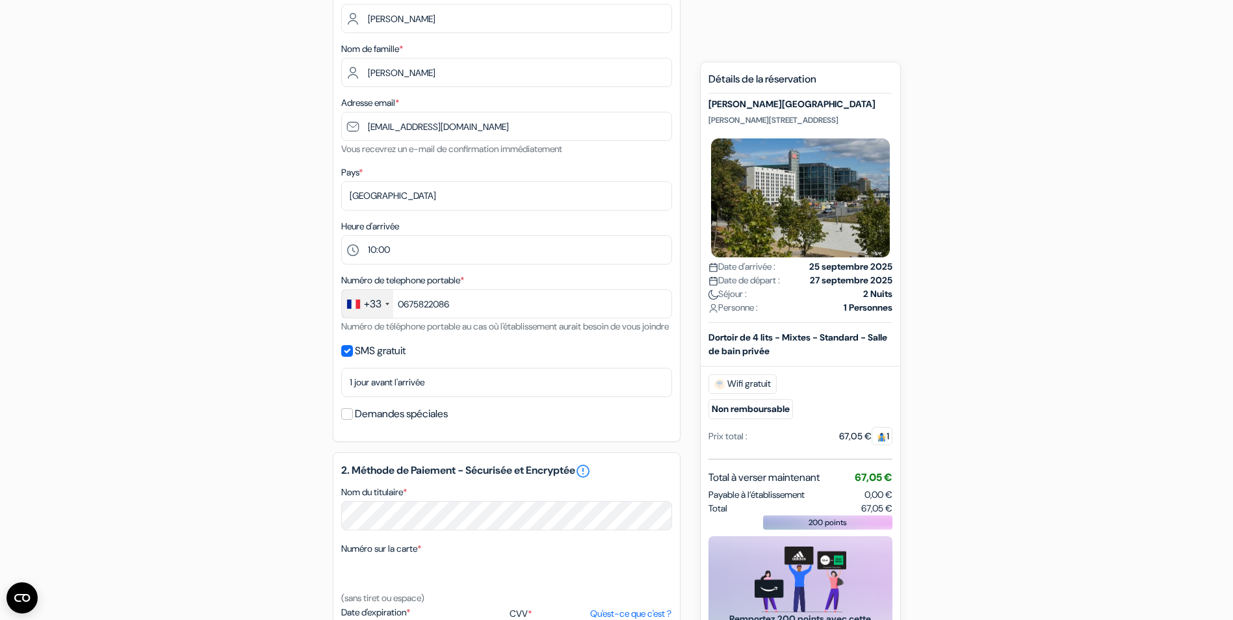
scroll to position [0, 0]
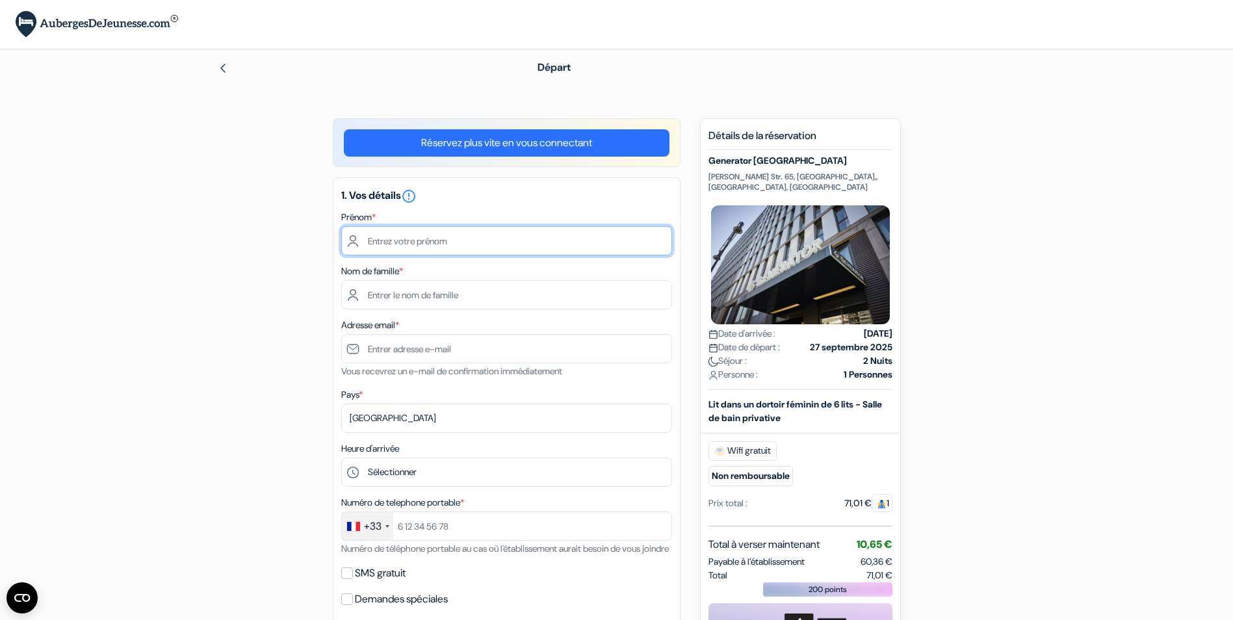
click at [411, 240] on input "text" at bounding box center [506, 240] width 331 height 29
type input "[PERSON_NAME]"
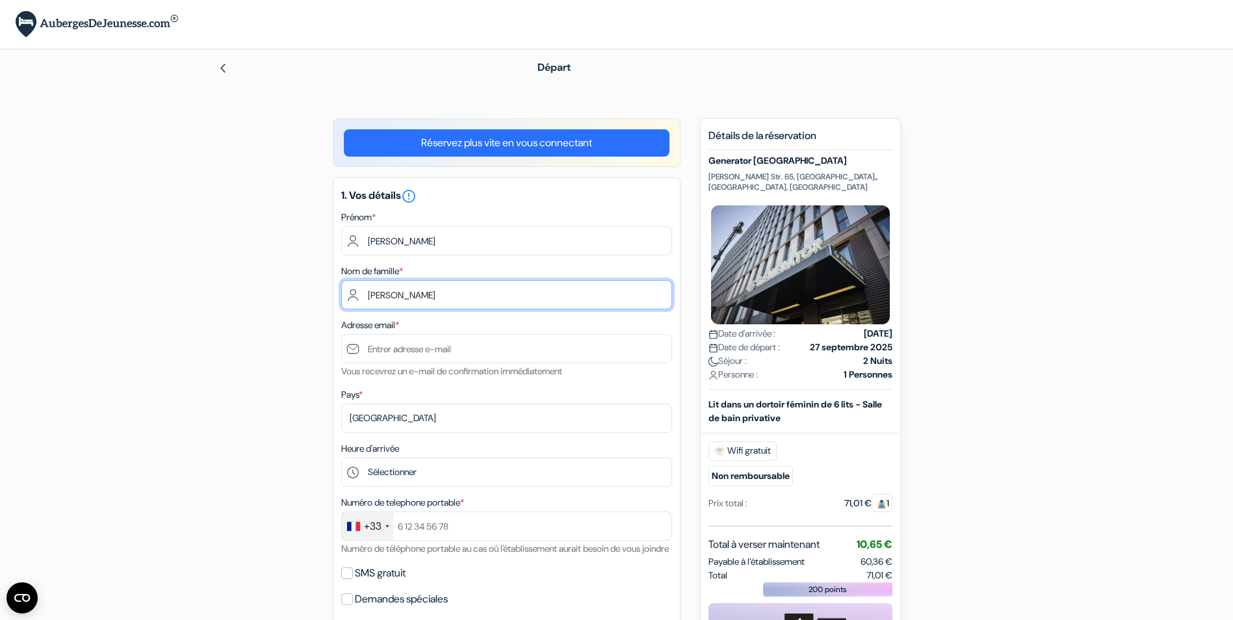
type input "[PERSON_NAME][EMAIL_ADDRESS][PERSON_NAME][DOMAIN_NAME]"
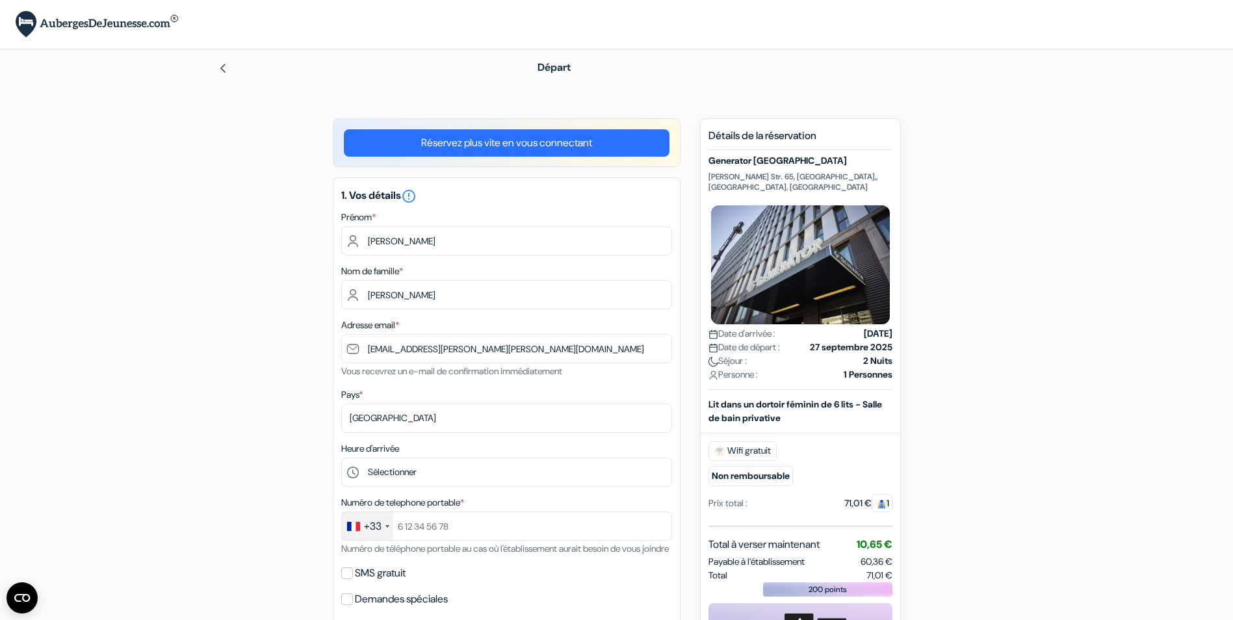
type input "0675822086"
type input "Luz Angela"
drag, startPoint x: 567, startPoint y: 353, endPoint x: 62, endPoint y: 242, distance: 516.3
click at [56, 255] on form "Départ add_box Generator Berlin Alexanderplatz Otto Braun Str. 65, Mitte,, Berl…" at bounding box center [616, 591] width 1233 height 1084
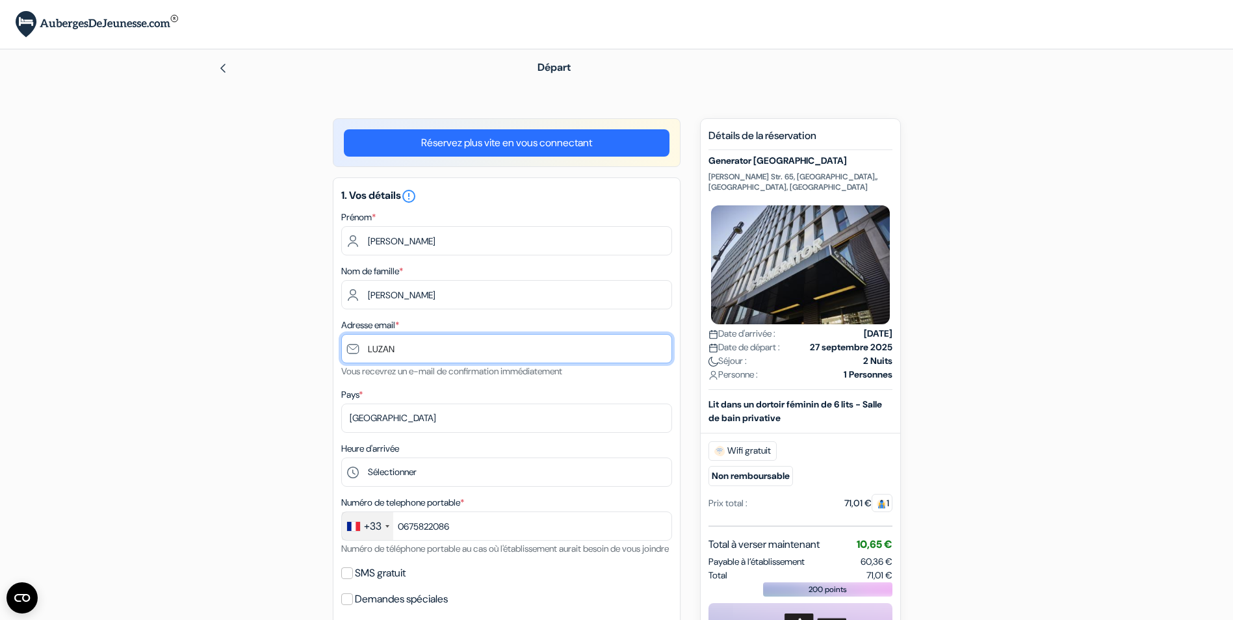
type input "[EMAIL_ADDRESS][DOMAIN_NAME]"
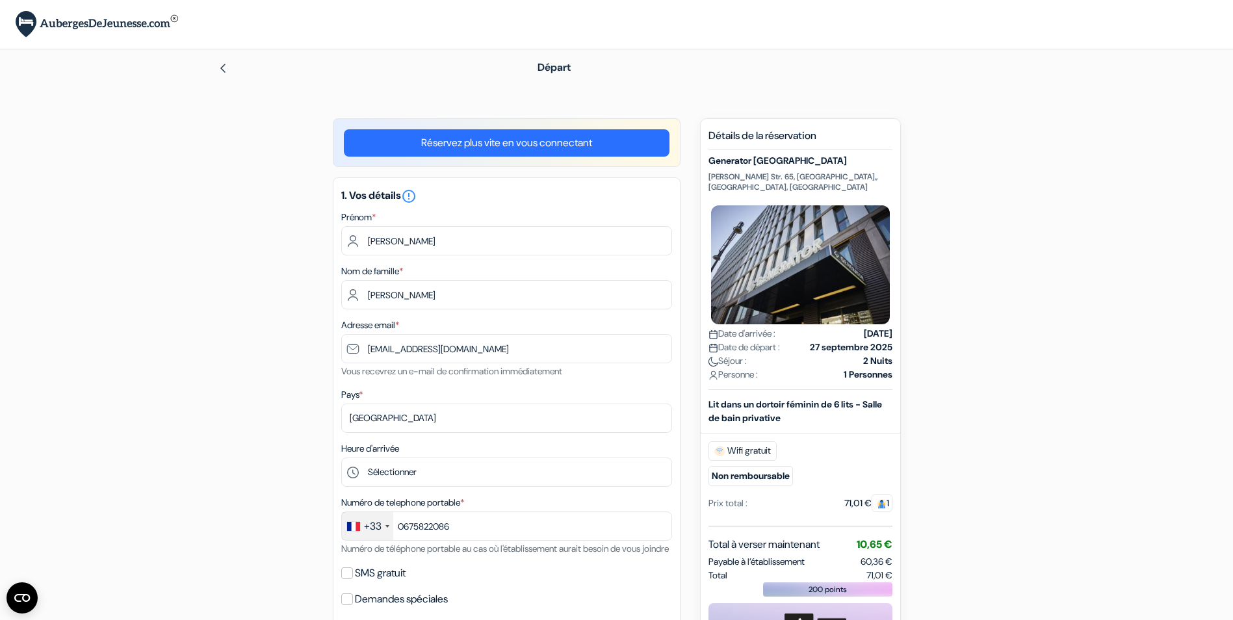
select select "03"
select select "2027"
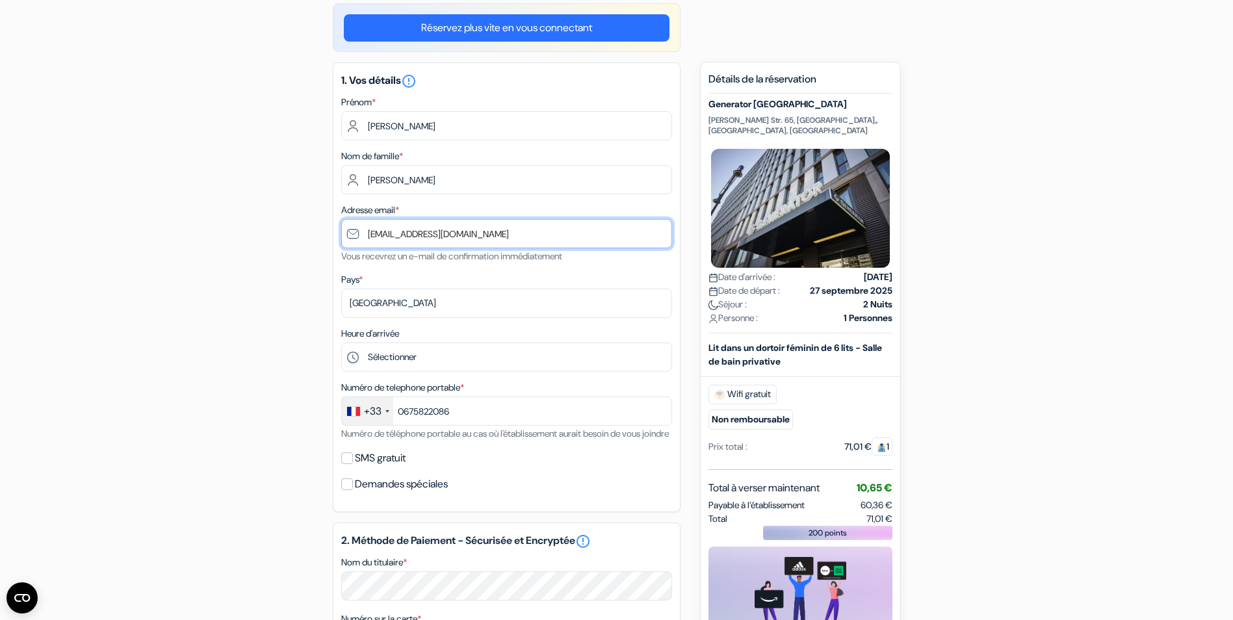
scroll to position [130, 0]
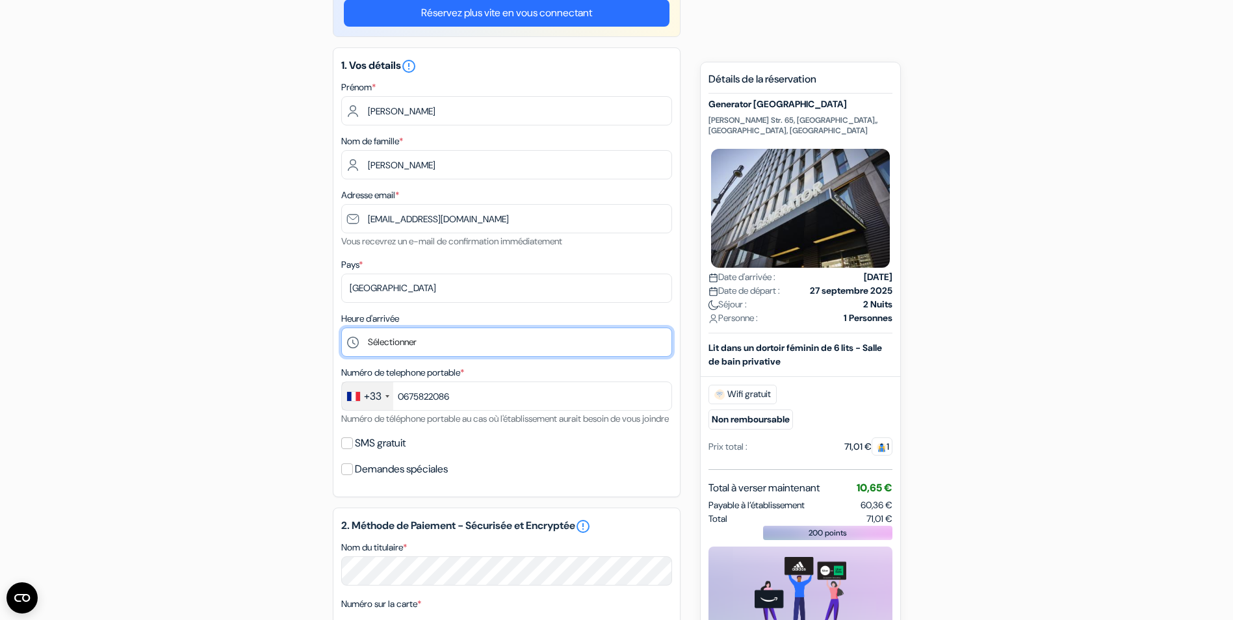
click at [426, 337] on select "Sélectionner 1:00 2:00 3:00 4:00 5:00 6:00 7:00 8:00 9:00 10:00 11:00 12:00 13:…" at bounding box center [506, 341] width 331 height 29
select select "10"
click at [341, 327] on select "Sélectionner 1:00 2:00 3:00 4:00 5:00 6:00 7:00 8:00 9:00 10:00 11:00 12:00 13:…" at bounding box center [506, 341] width 331 height 29
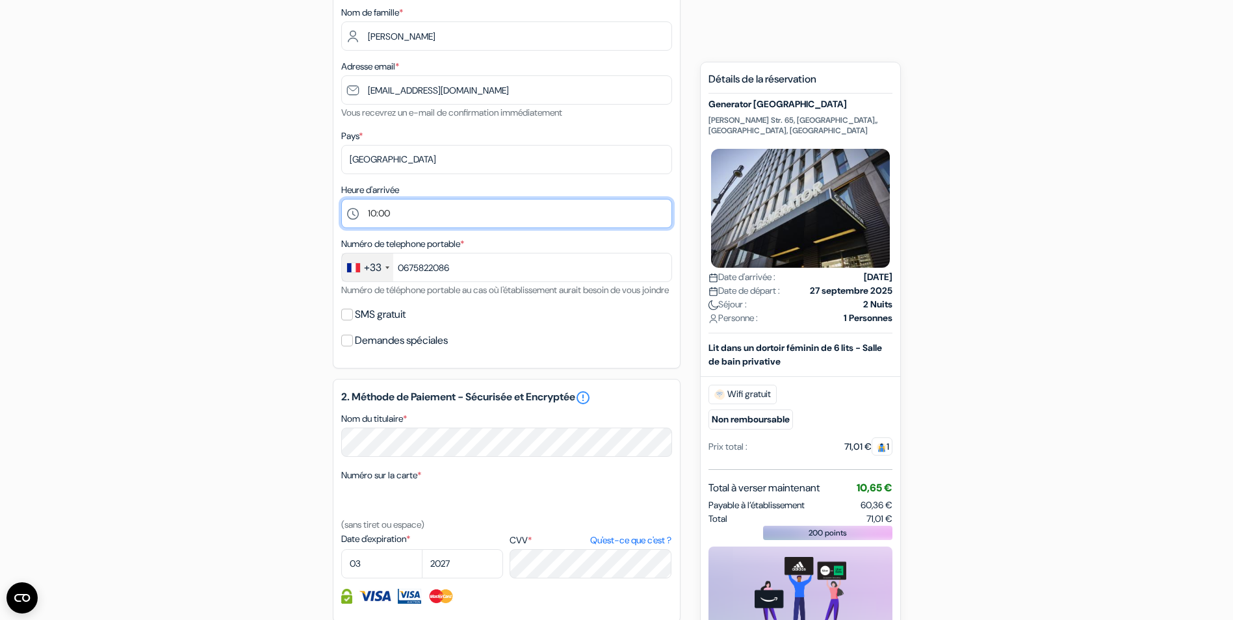
scroll to position [260, 0]
click at [398, 322] on label "SMS gratuit" at bounding box center [380, 313] width 51 height 18
click at [353, 319] on input "SMS gratuit" at bounding box center [347, 313] width 12 height 12
checkbox input "true"
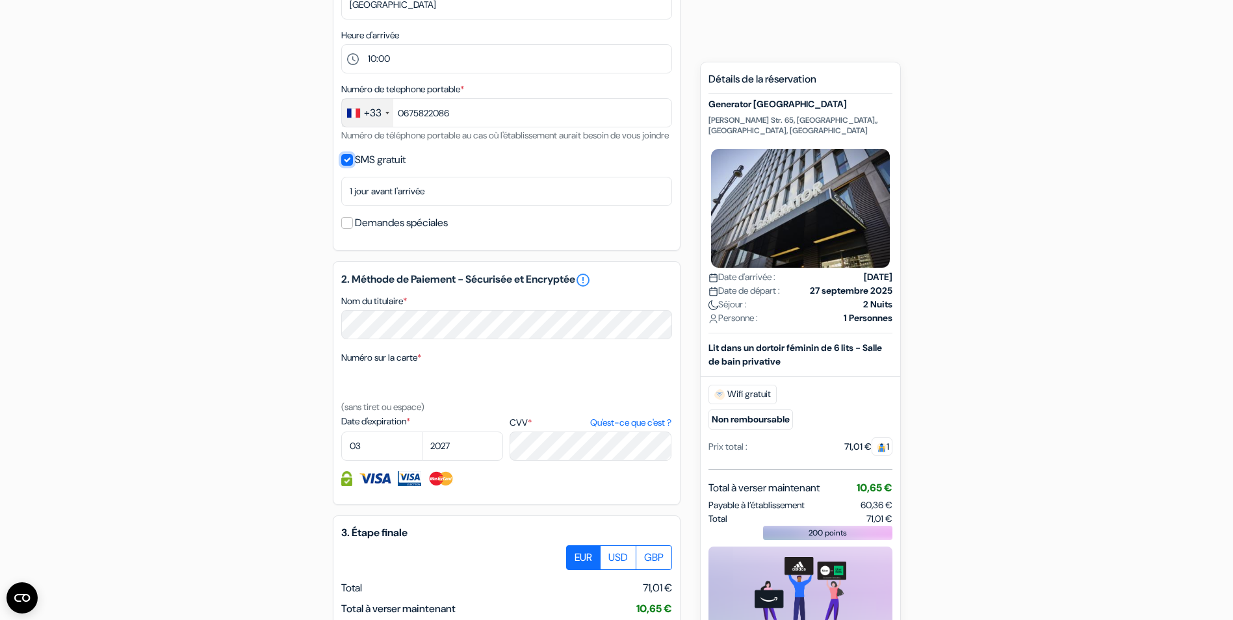
scroll to position [455, 0]
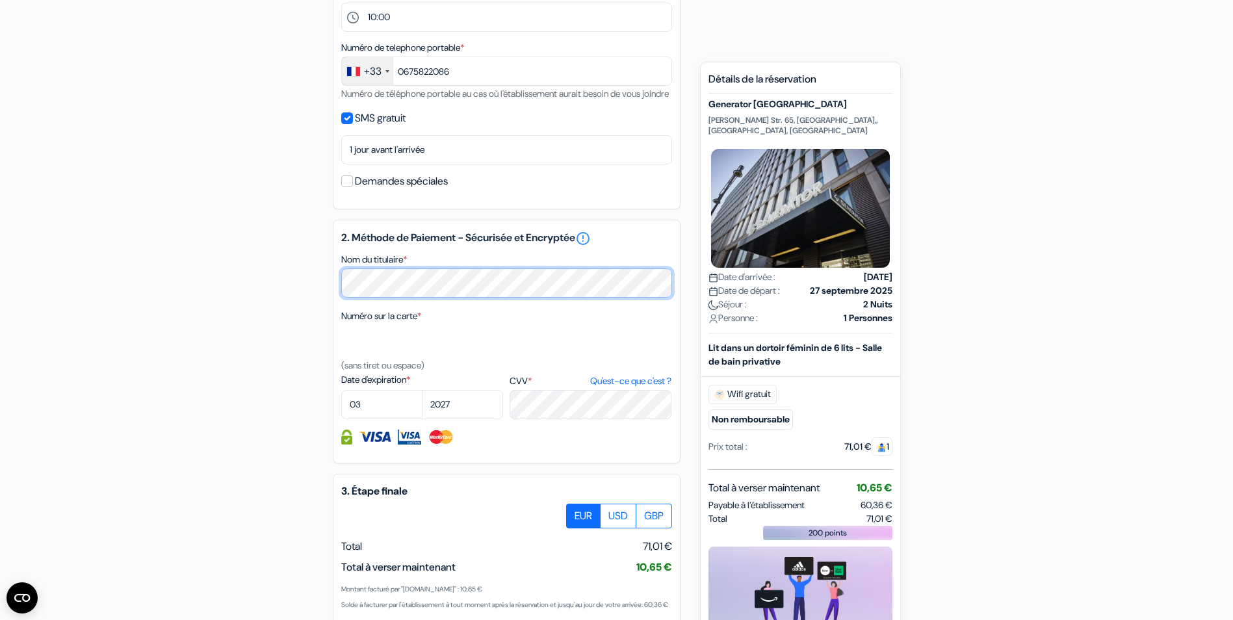
click at [334, 294] on div "2. Méthode de Paiement - Sécurisée et Encryptée error_outline Nom du titulaire …" at bounding box center [507, 342] width 348 height 244
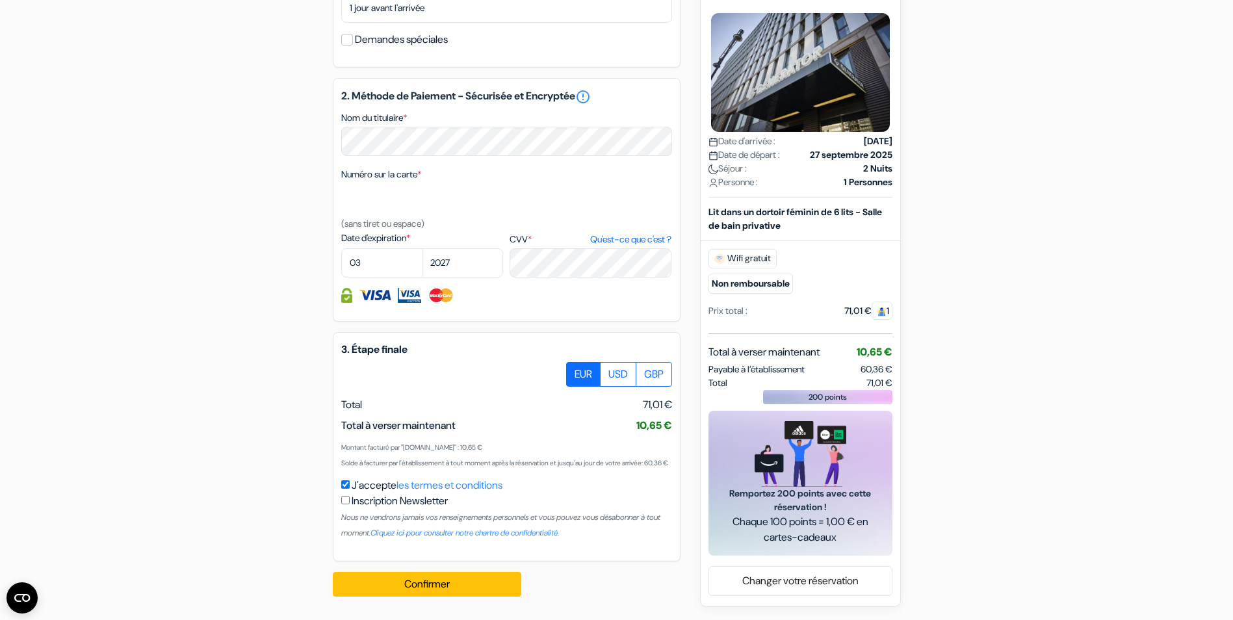
scroll to position [628, 0]
click at [419, 581] on button "Confirmer Loading..." at bounding box center [427, 584] width 188 height 25
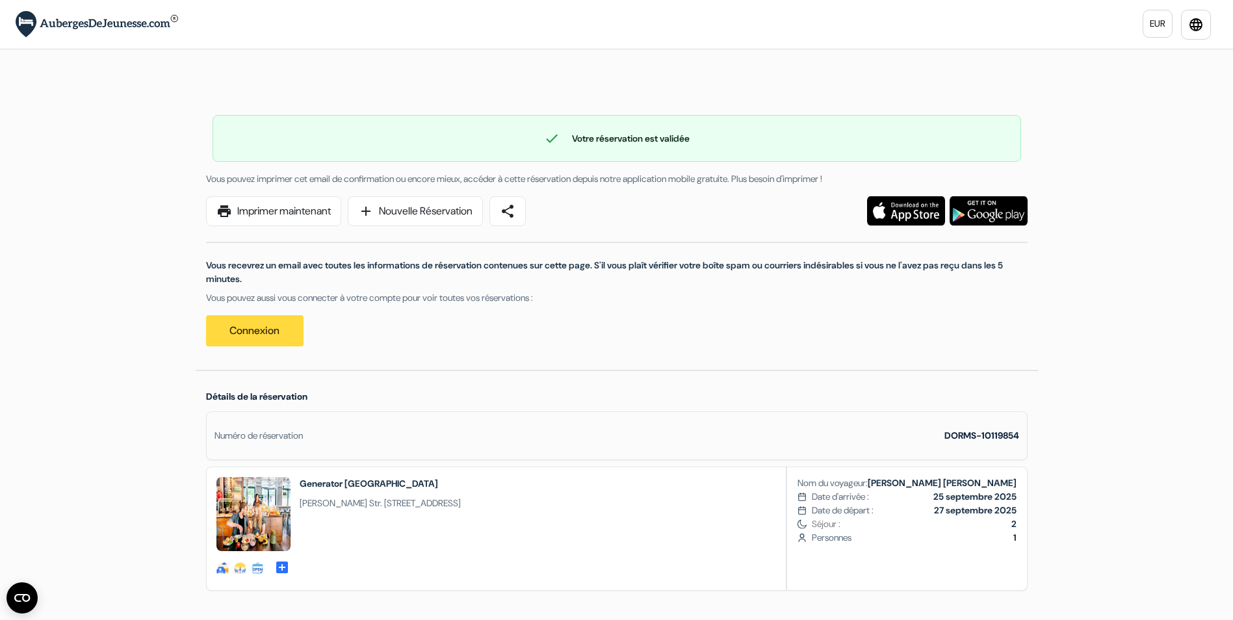
drag, startPoint x: 517, startPoint y: 509, endPoint x: 300, endPoint y: 504, distance: 217.7
click at [300, 504] on div "social-fun social-fun check-in-out-details" at bounding box center [616, 529] width 821 height 124
copy span "[PERSON_NAME] Str. [STREET_ADDRESS]"
drag, startPoint x: 465, startPoint y: 486, endPoint x: 294, endPoint y: 487, distance: 170.9
click at [294, 487] on div "social-fun social-fun check-in-out-details" at bounding box center [339, 528] width 264 height 123
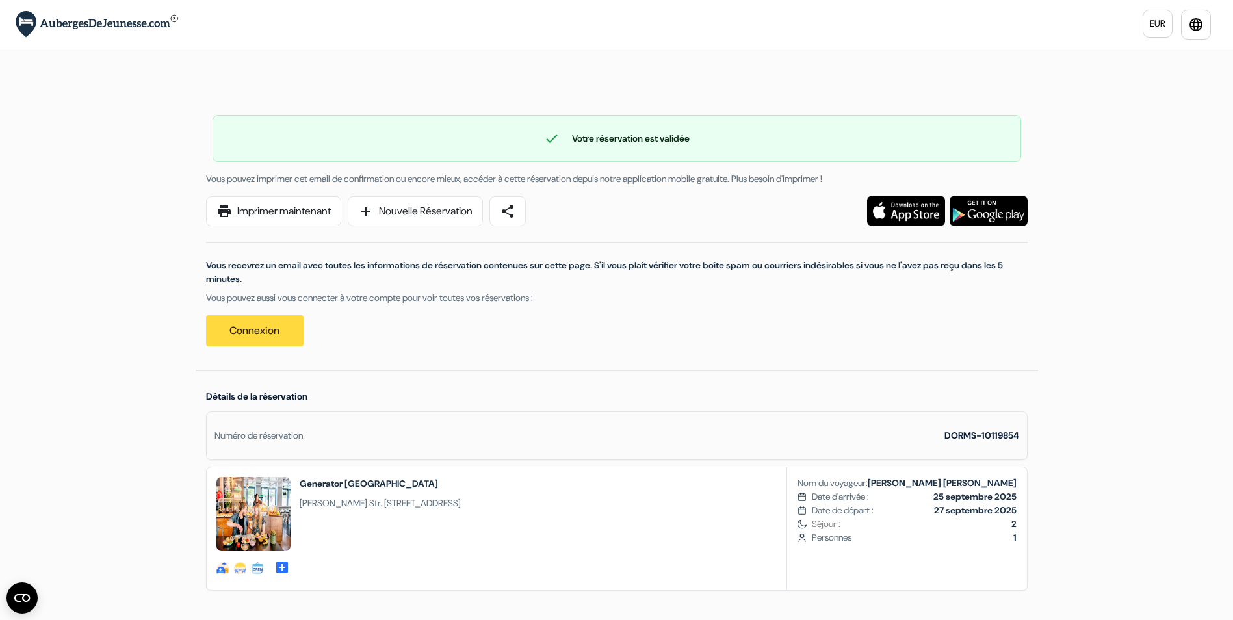
copy div "social-fun social-fun check-in-out-details add_box Generator [GEOGRAPHIC_DATA]"
